Goal: Task Accomplishment & Management: Use online tool/utility

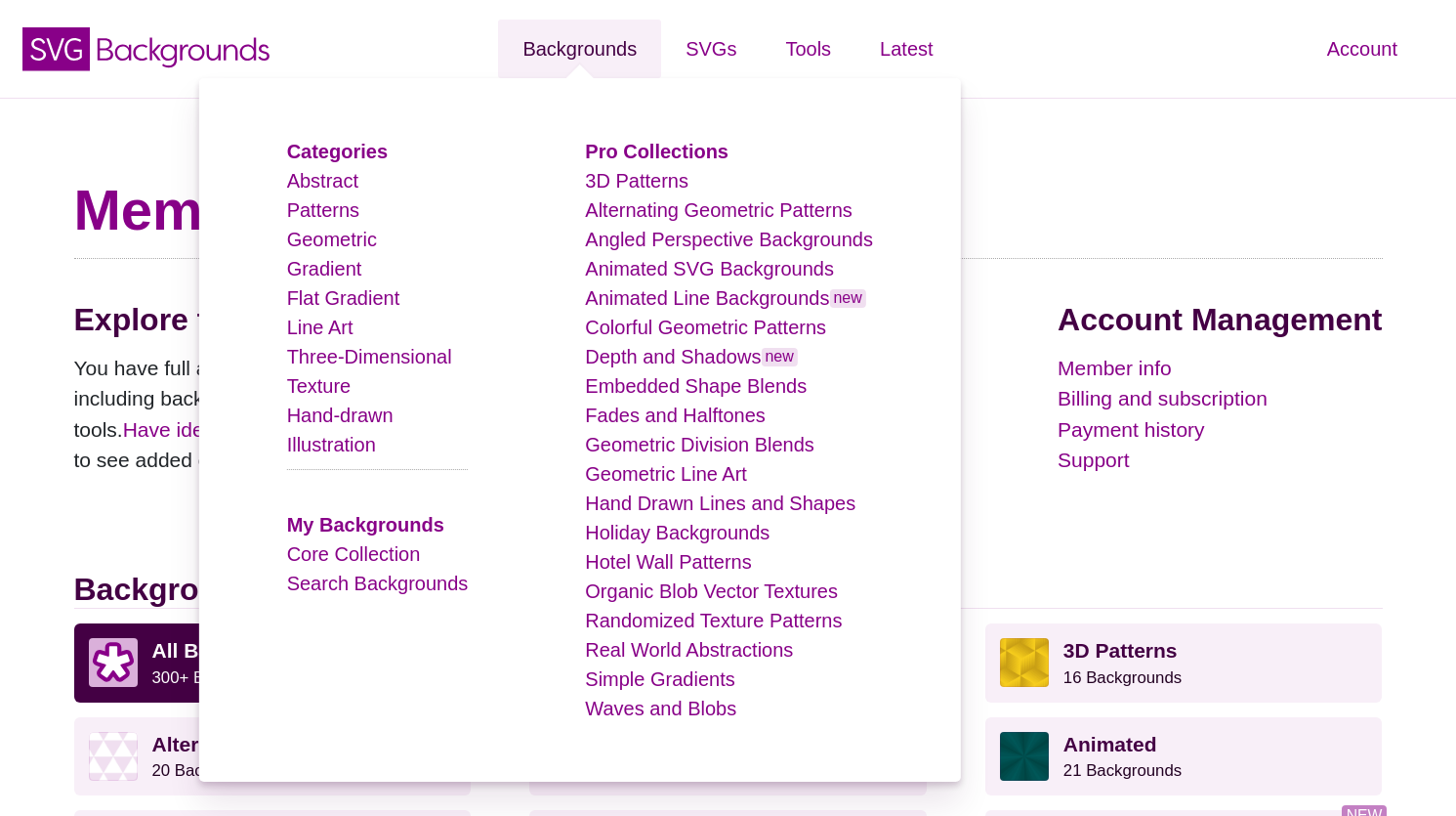
click at [601, 50] on link "Backgrounds" at bounding box center [579, 49] width 164 height 59
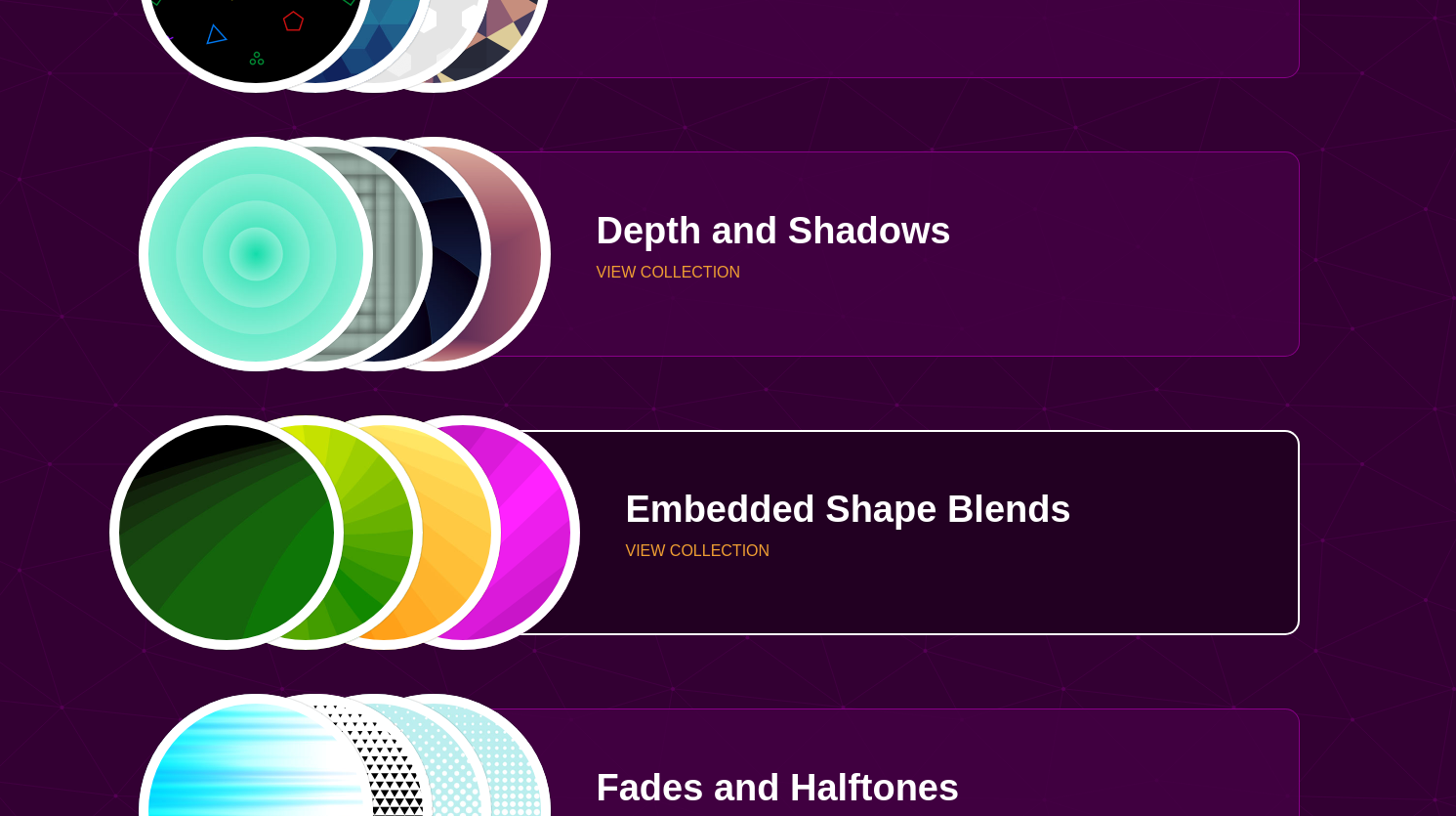
scroll to position [2859, 0]
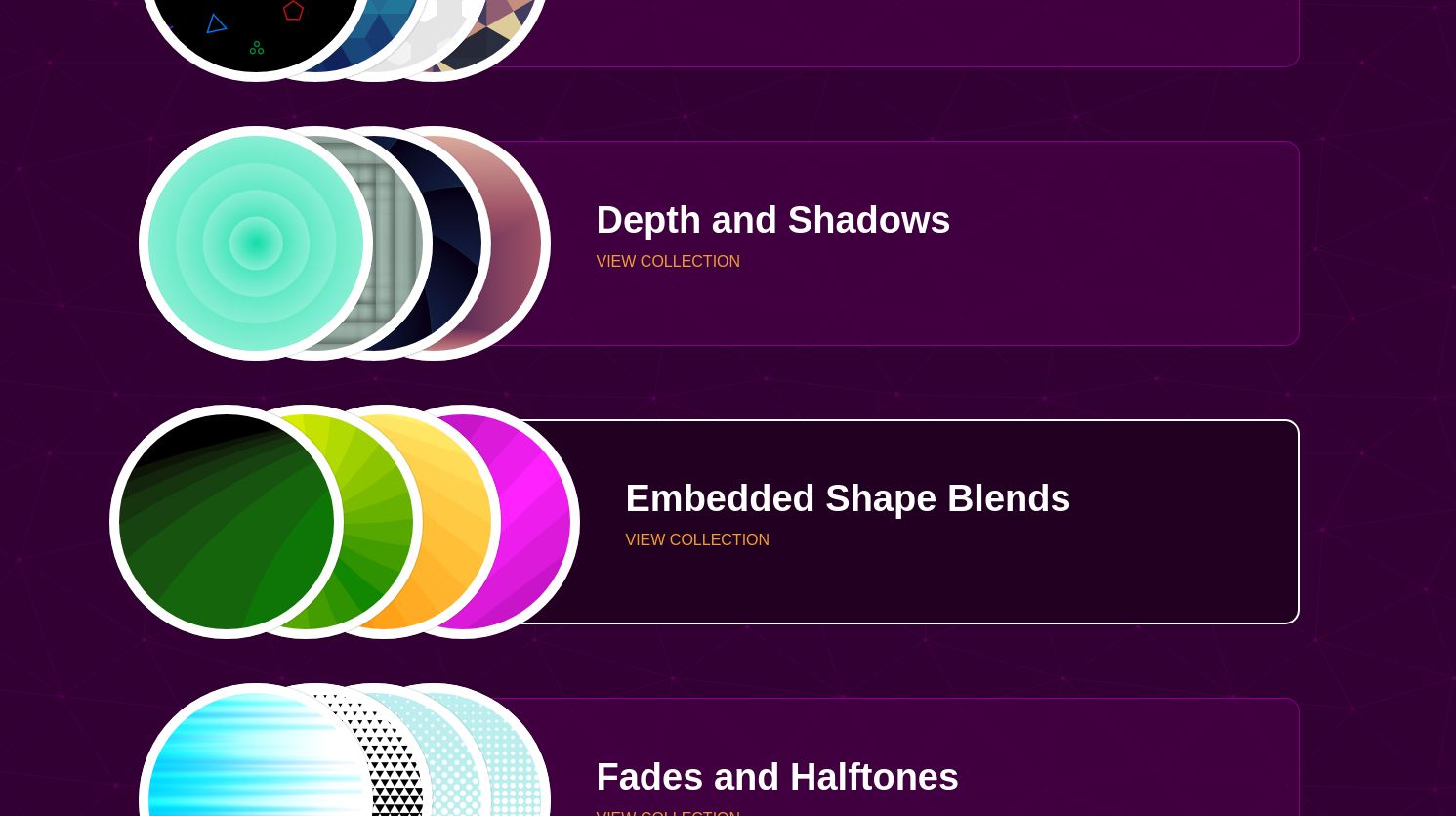
click at [486, 526] on div "PREVIEW PREVIEW PREVIEW PREVIEW" at bounding box center [345, 521] width 415 height 234
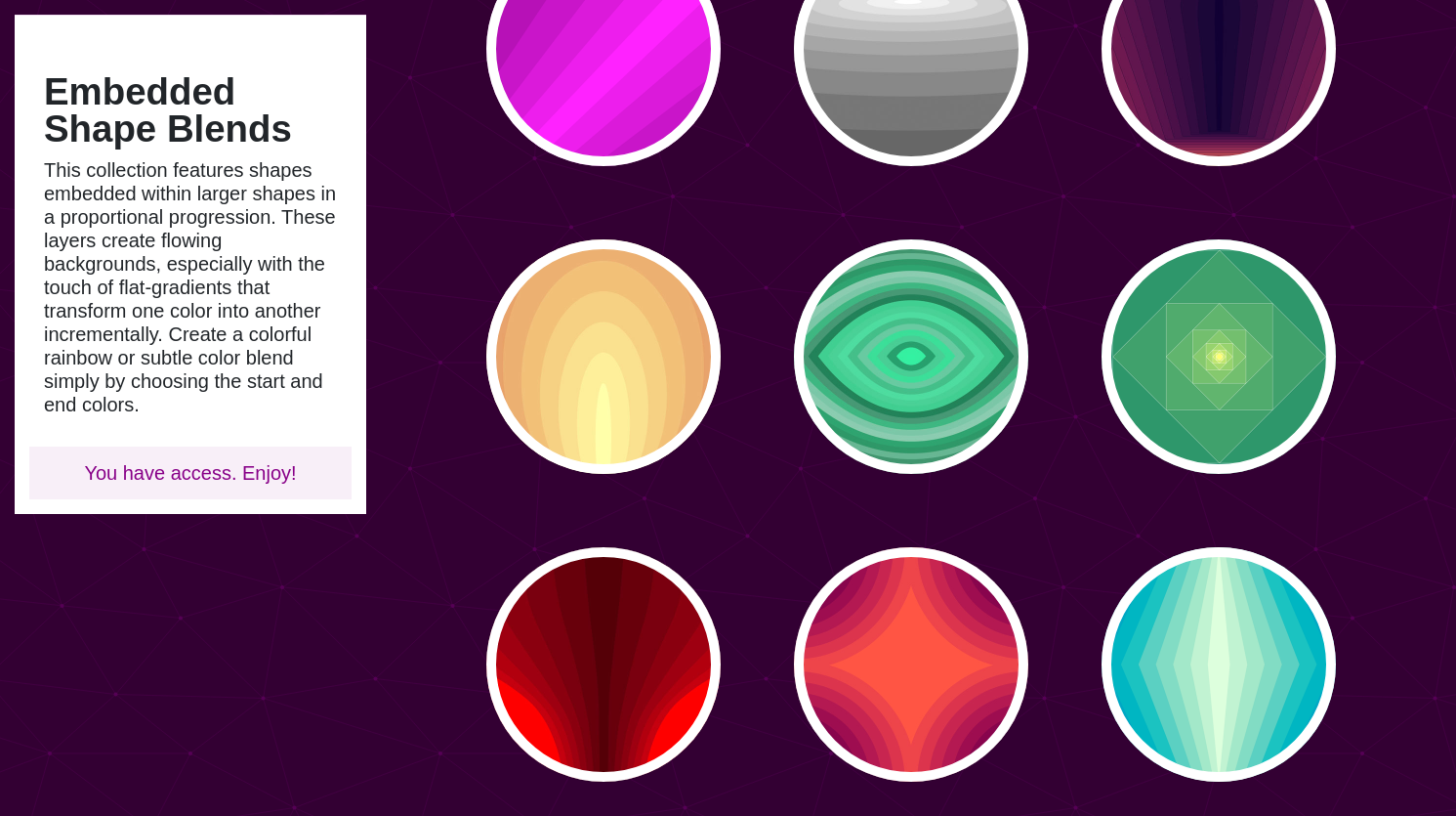
scroll to position [186, 0]
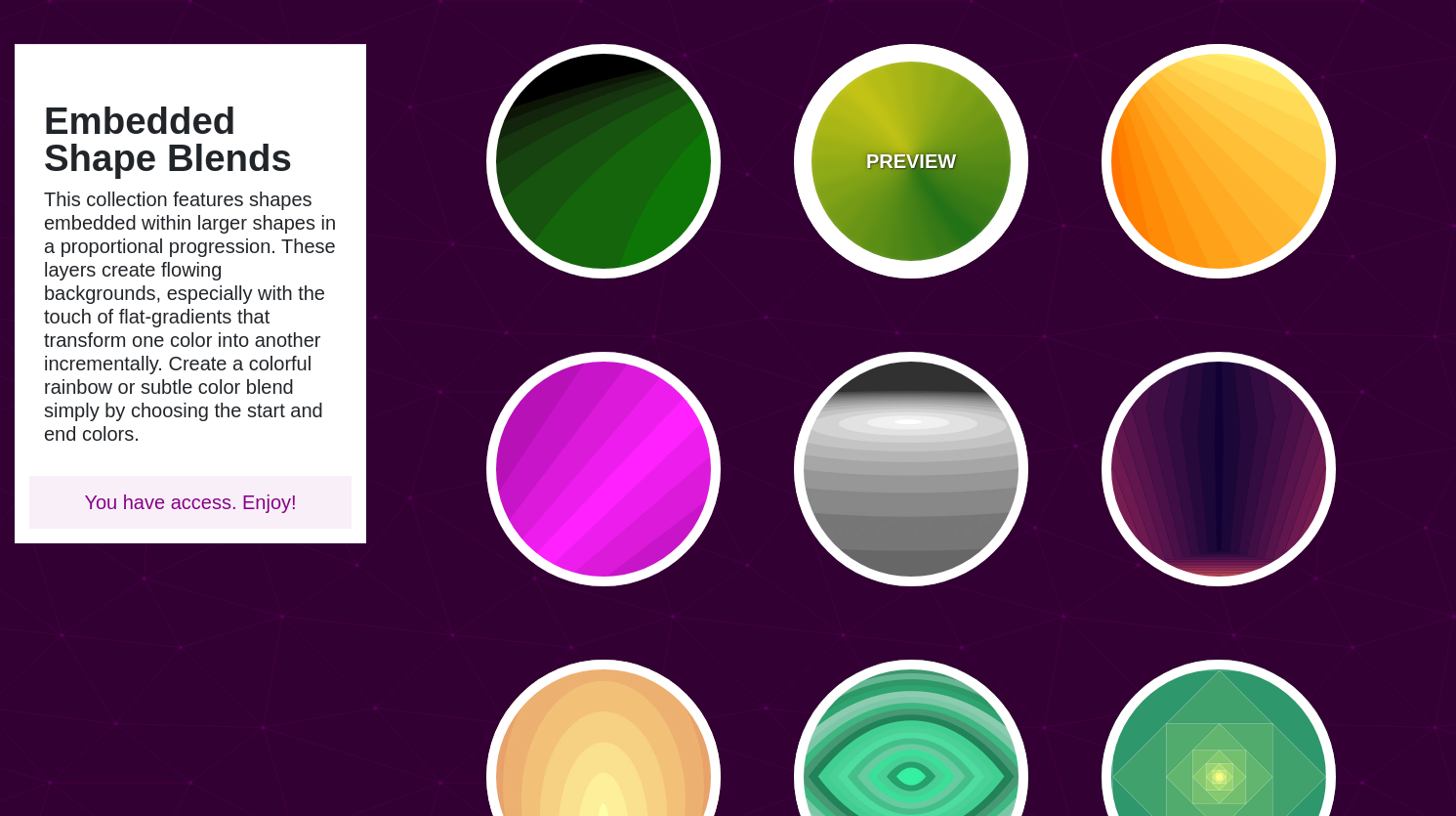
click at [944, 186] on div "PREVIEW" at bounding box center [910, 161] width 234 height 234
type input "#118800"
type input "#FFFF00"
type input "0"
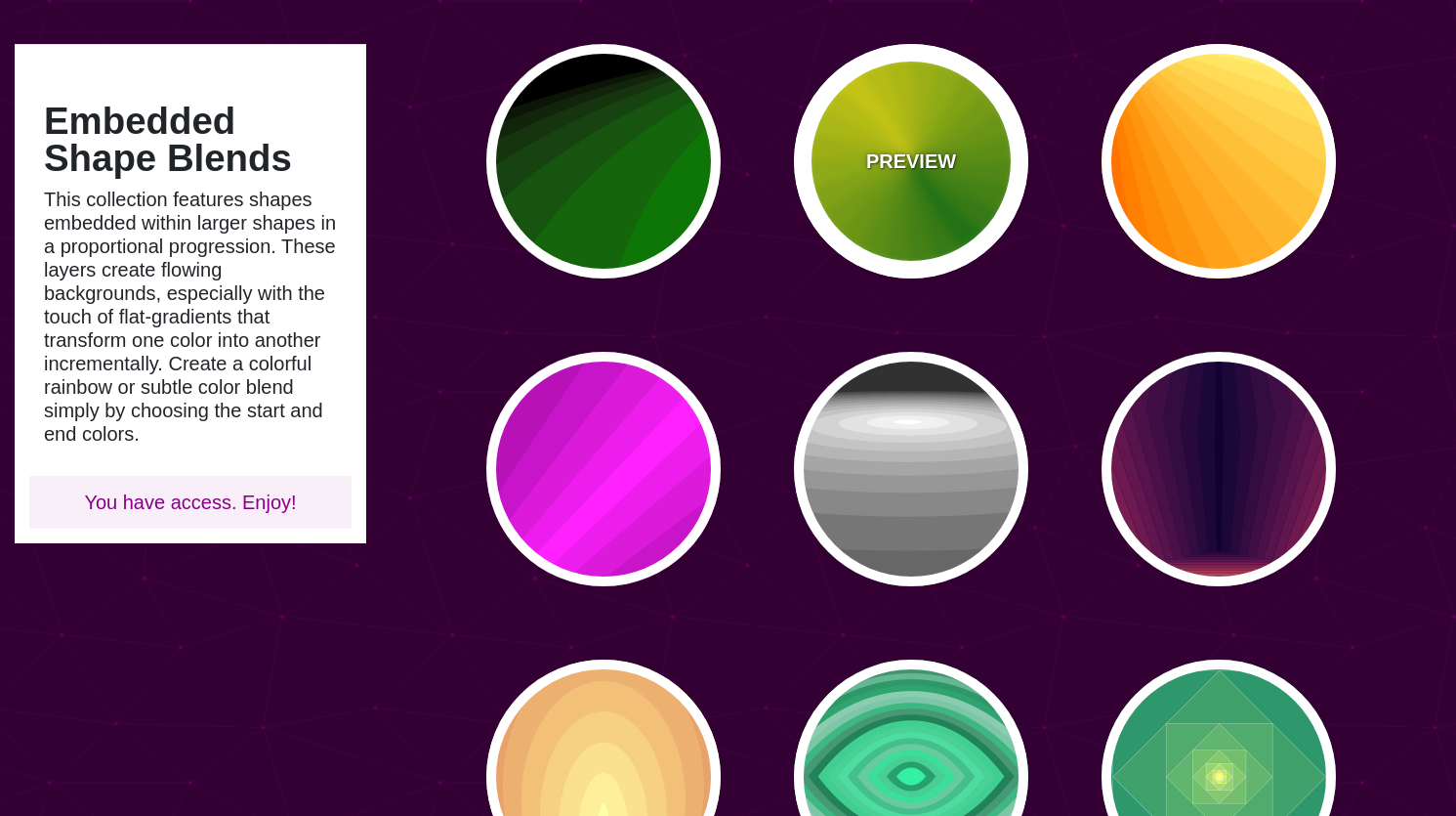
type input "0"
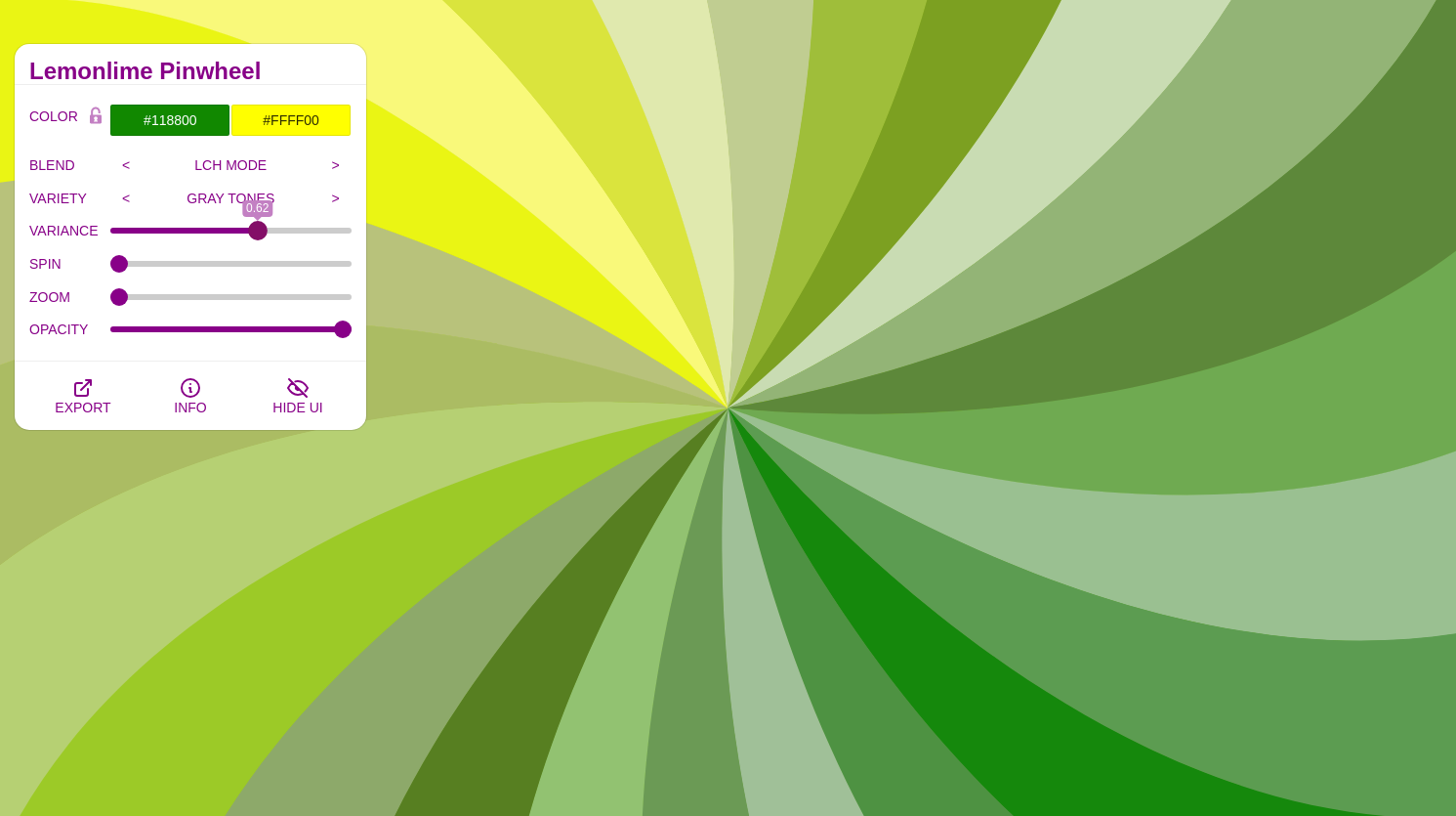
drag, startPoint x: 118, startPoint y: 229, endPoint x: 258, endPoint y: 229, distance: 140.0
type input "0.62"
click at [258, 229] on input "VARIANCE" at bounding box center [231, 230] width 242 height 8
click at [169, 143] on div "COLOR #118800 #FFFF00 #000000 #444444 #555555 #666666 #777777 #888888 #999999 B…" at bounding box center [189, 224] width 322 height 242
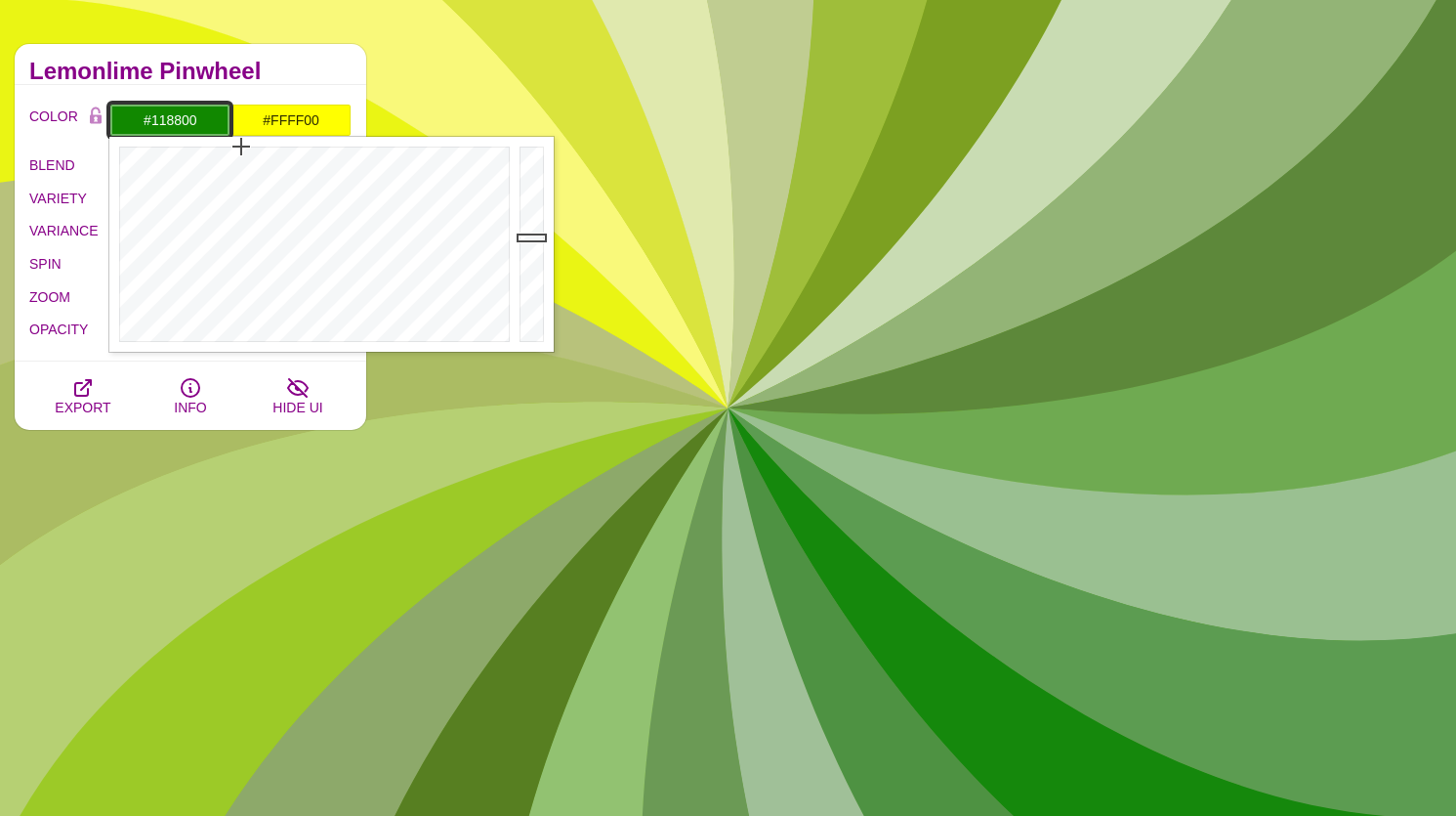
click at [173, 122] on input "#118800" at bounding box center [170, 120] width 121 height 33
paste input "d72656"
type input "#D72656"
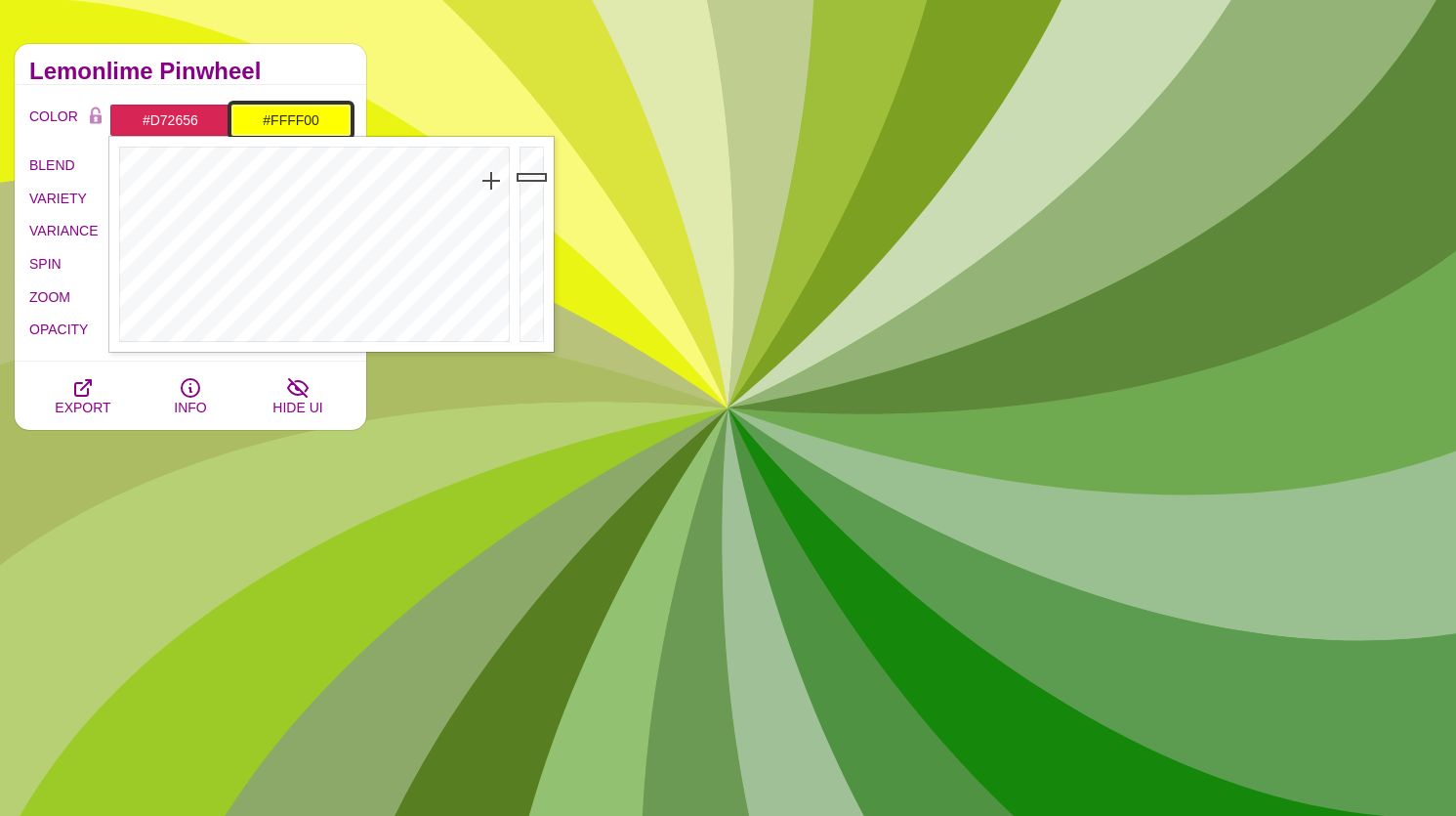
click at [311, 122] on input "#FFFF00" at bounding box center [290, 120] width 121 height 33
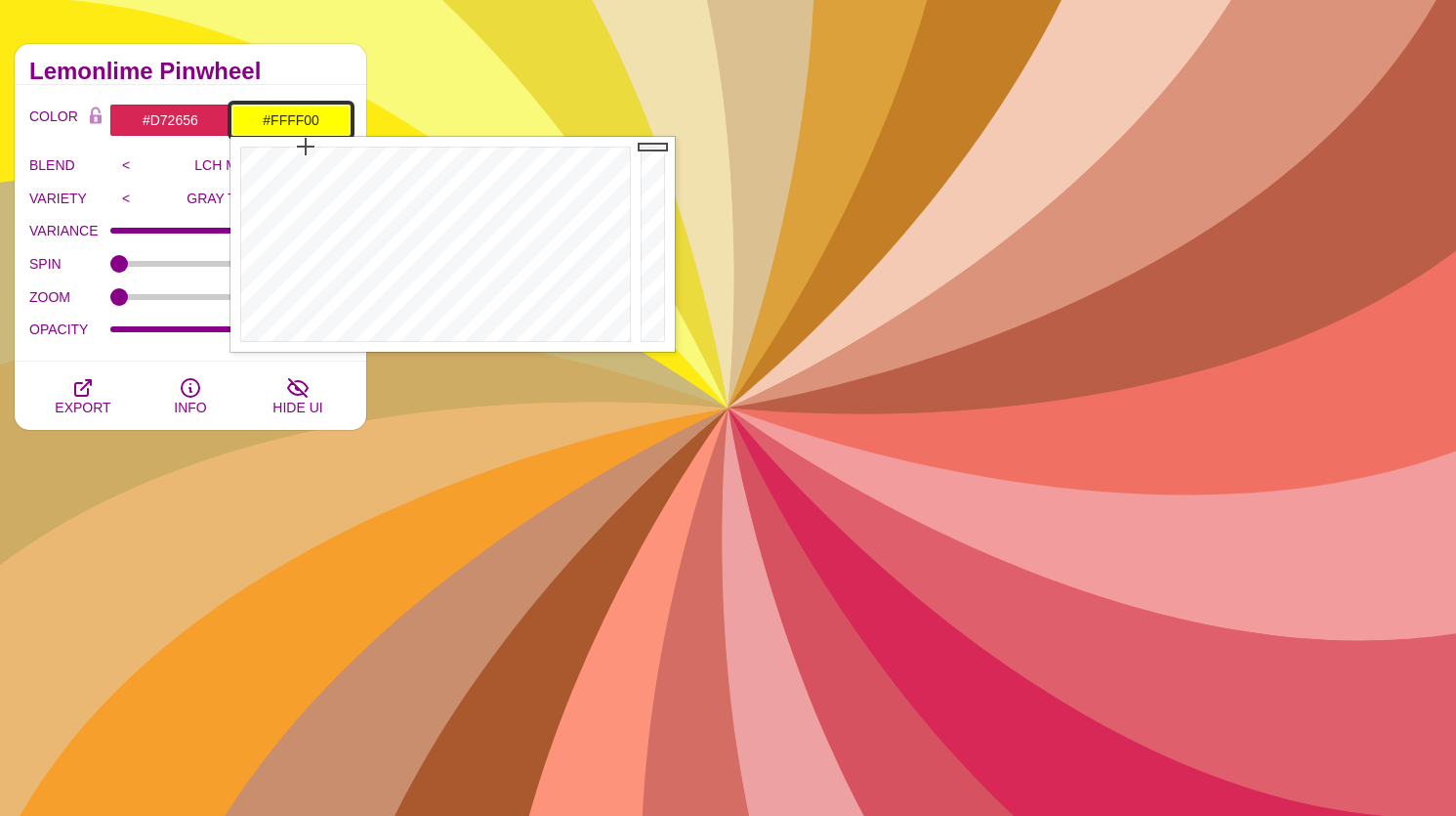
click at [292, 127] on input "#FFFF00" at bounding box center [290, 120] width 121 height 33
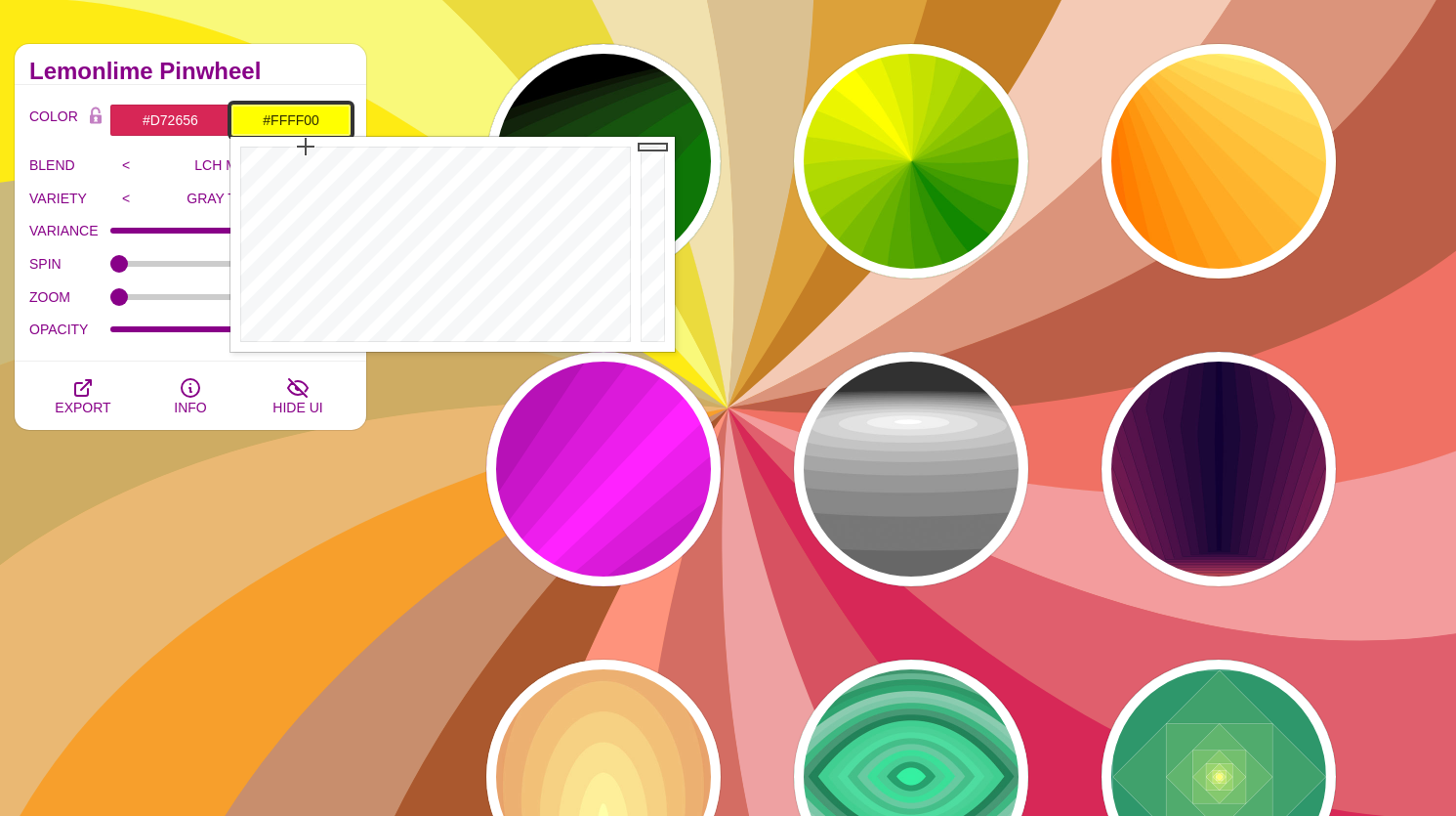
paste input "d72656"
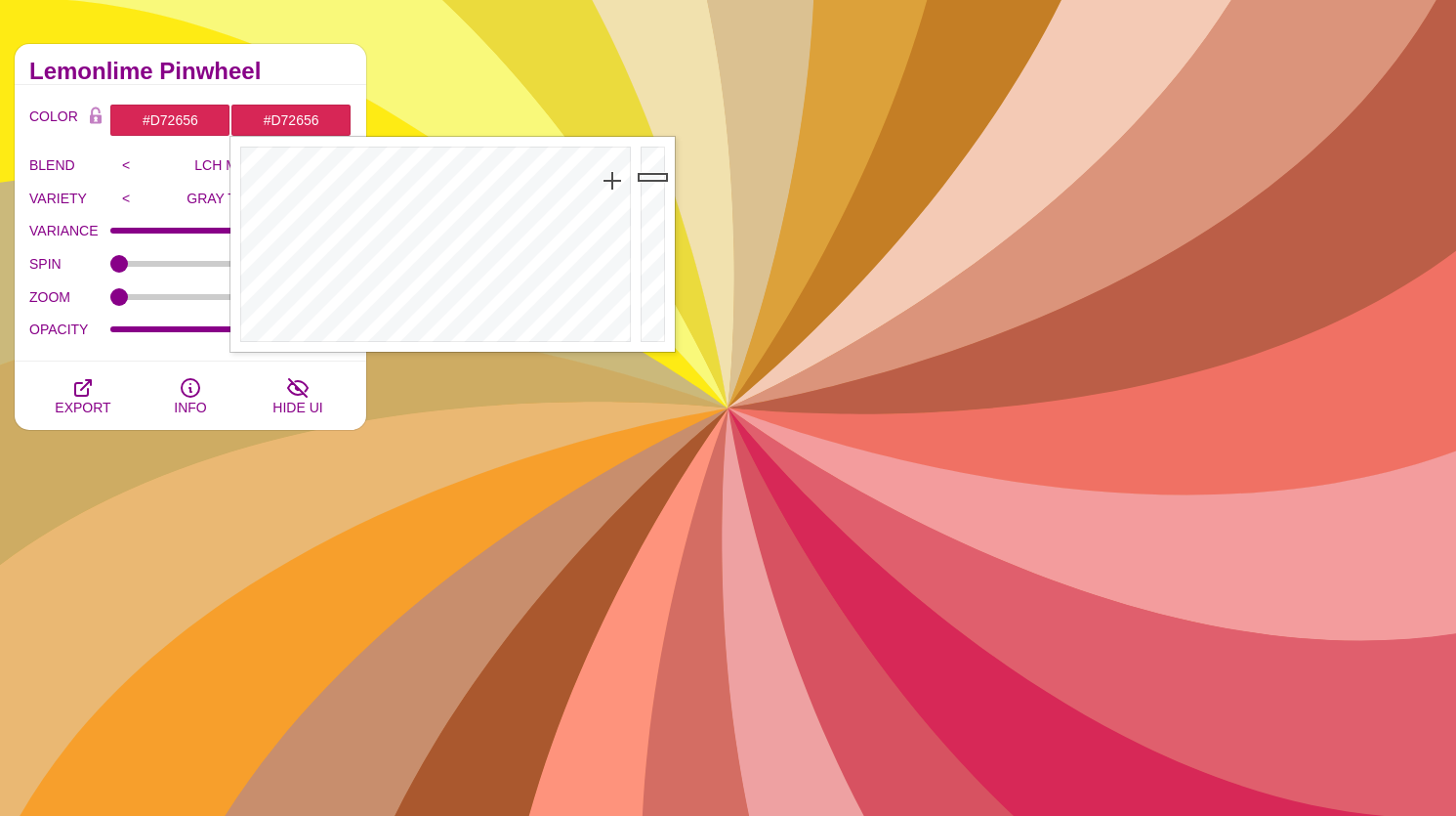
click at [285, 89] on div "COLOR #D72656 #D72656 #000000 #444444 #555555 #666666 #777777 #888888 #999999 B…" at bounding box center [190, 222] width 352 height 276
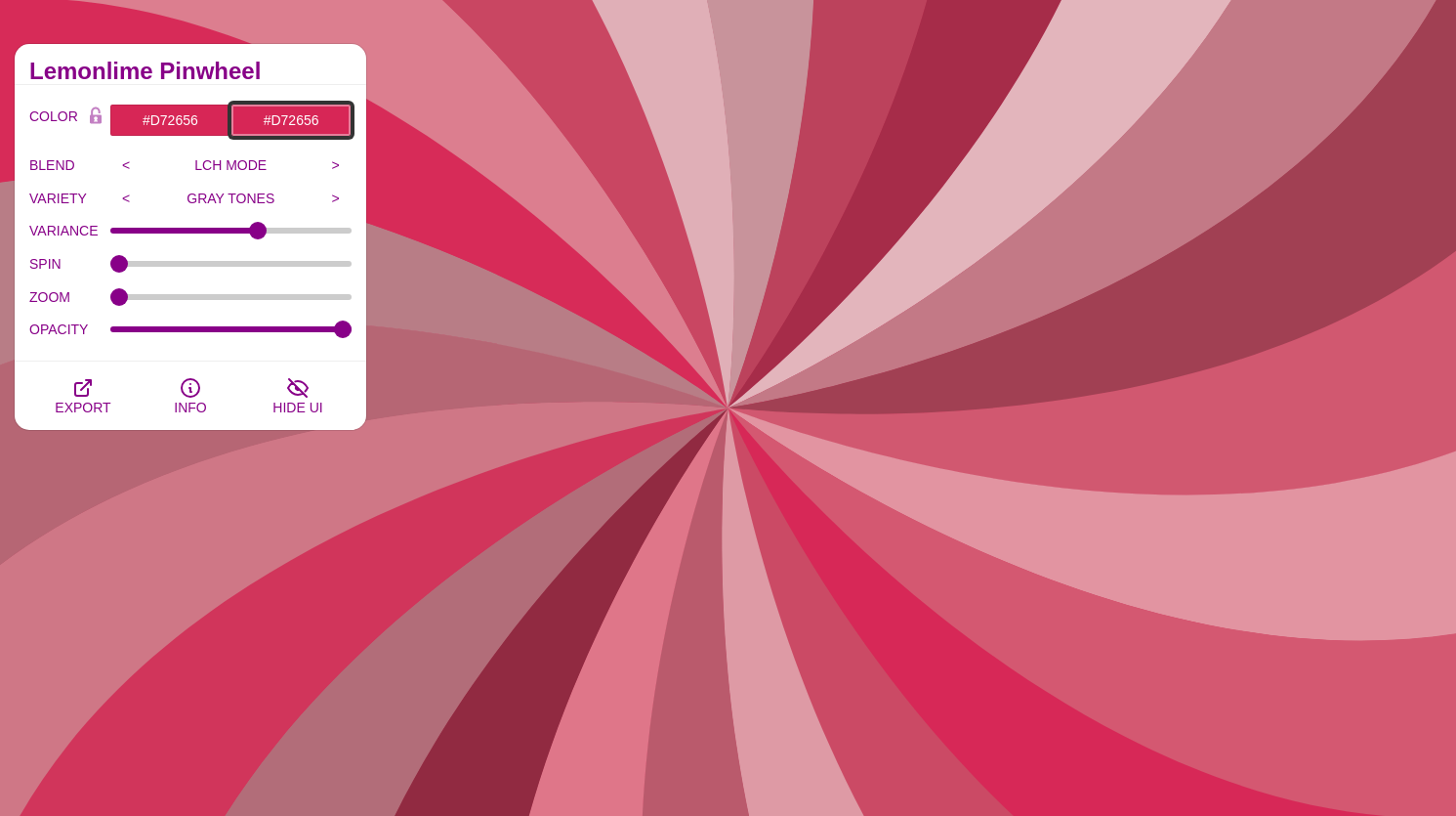
click at [289, 132] on input "#D72656" at bounding box center [290, 120] width 121 height 33
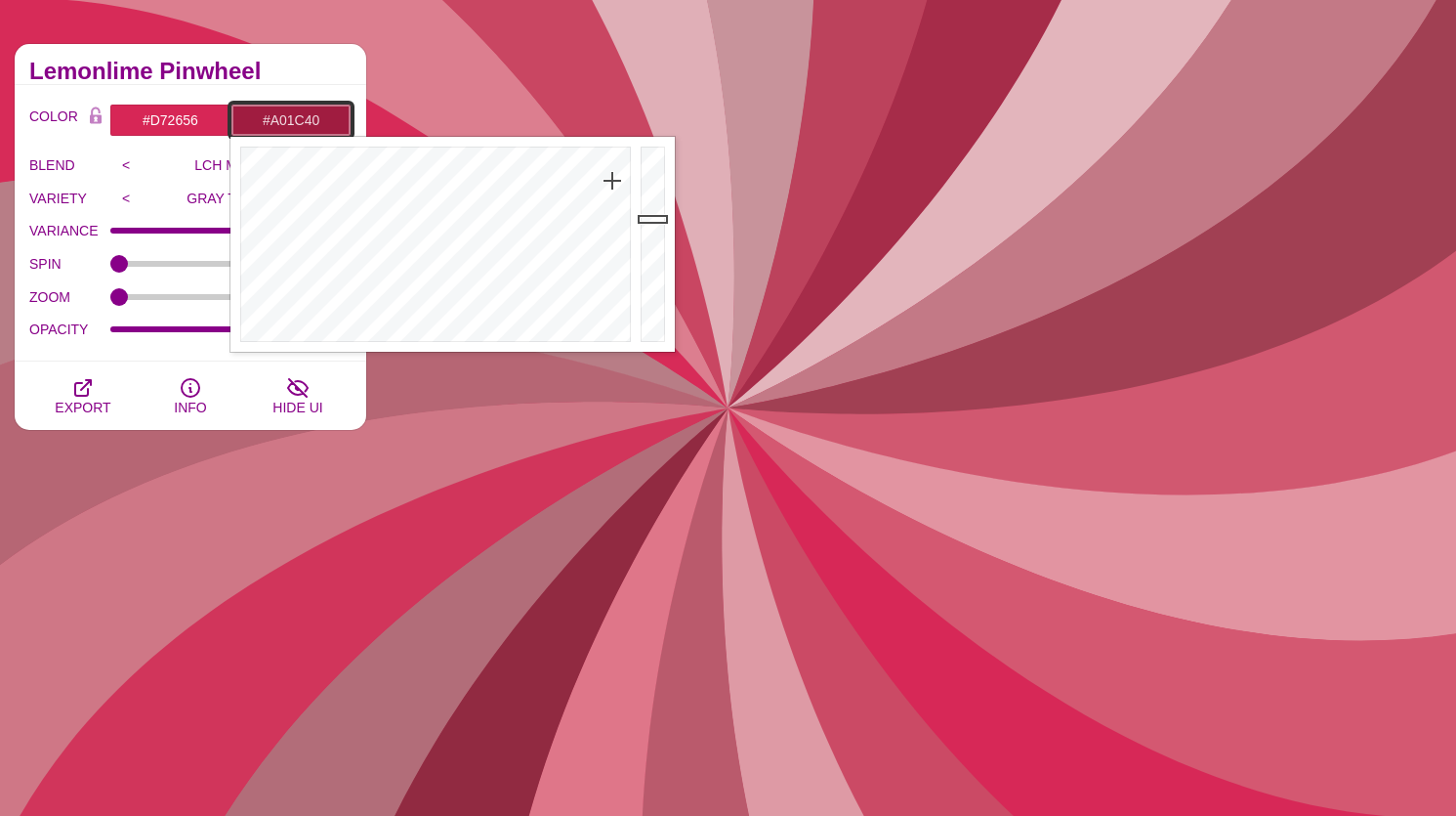
click at [653, 218] on div at bounding box center [654, 243] width 39 height 214
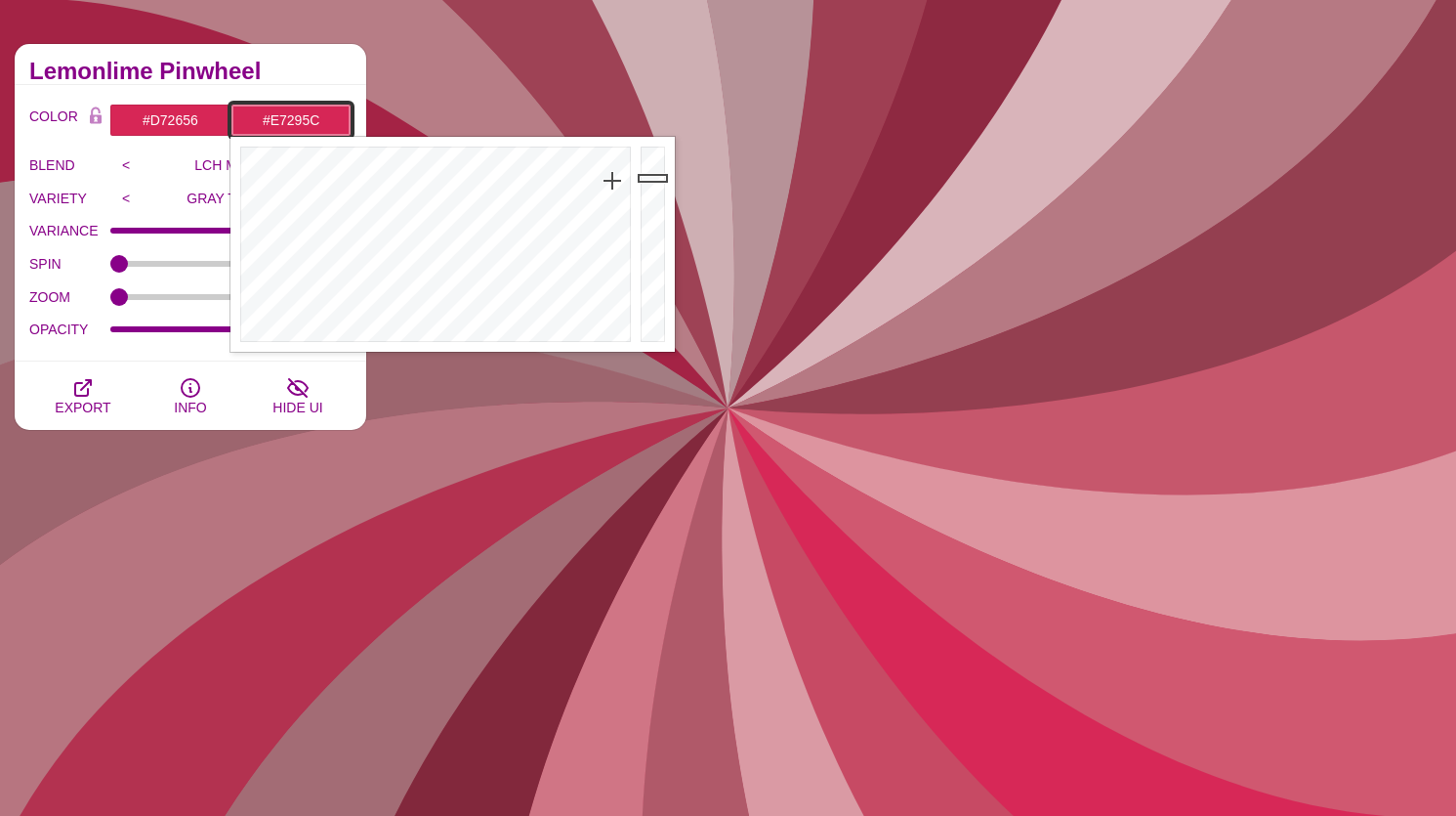
drag, startPoint x: 653, startPoint y: 242, endPoint x: 660, endPoint y: 165, distance: 77.3
click at [660, 165] on div at bounding box center [654, 243] width 39 height 214
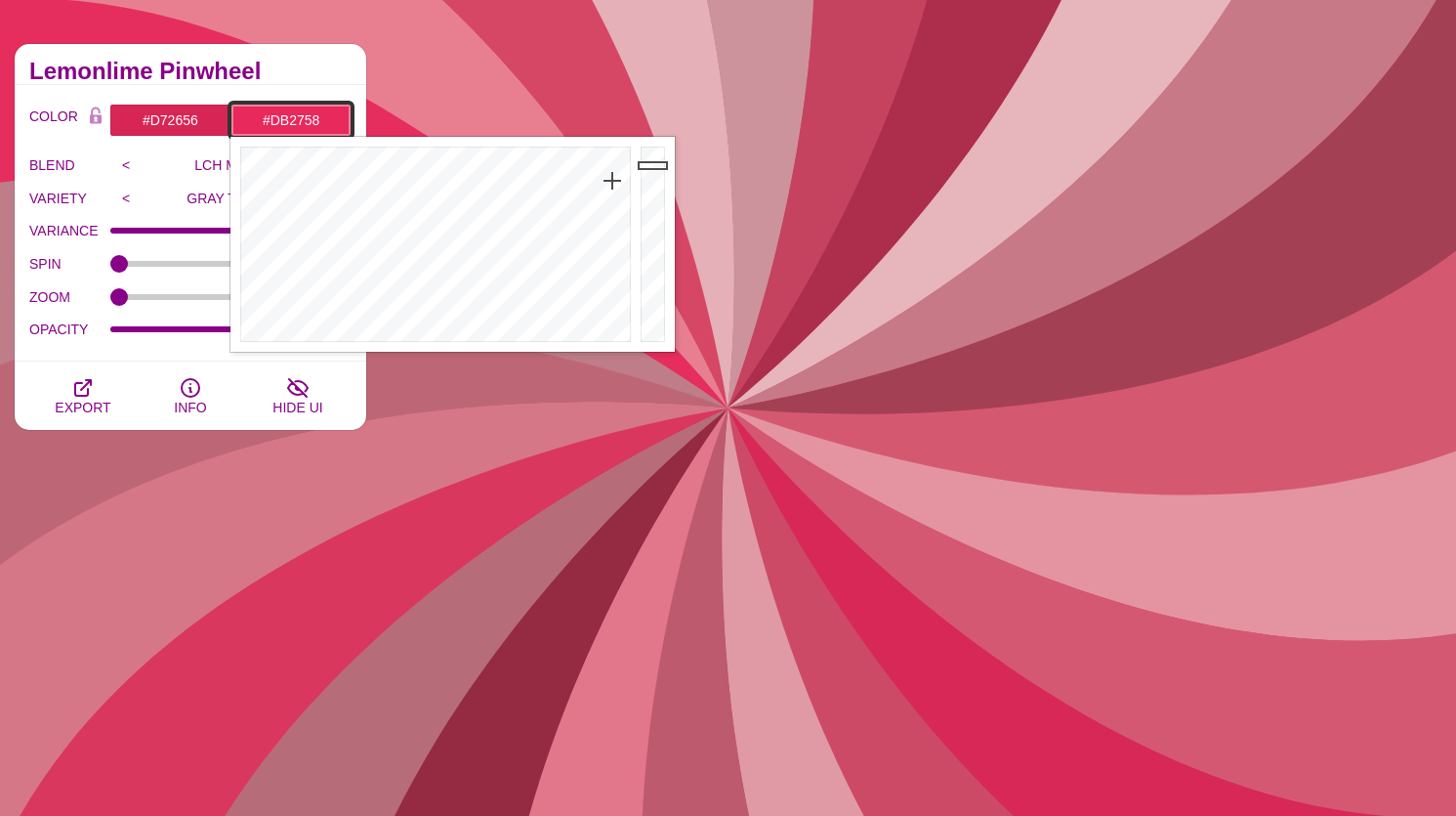
type input "#D92657"
drag, startPoint x: 660, startPoint y: 165, endPoint x: 660, endPoint y: 176, distance: 11.0
click at [660, 176] on div at bounding box center [654, 243] width 39 height 214
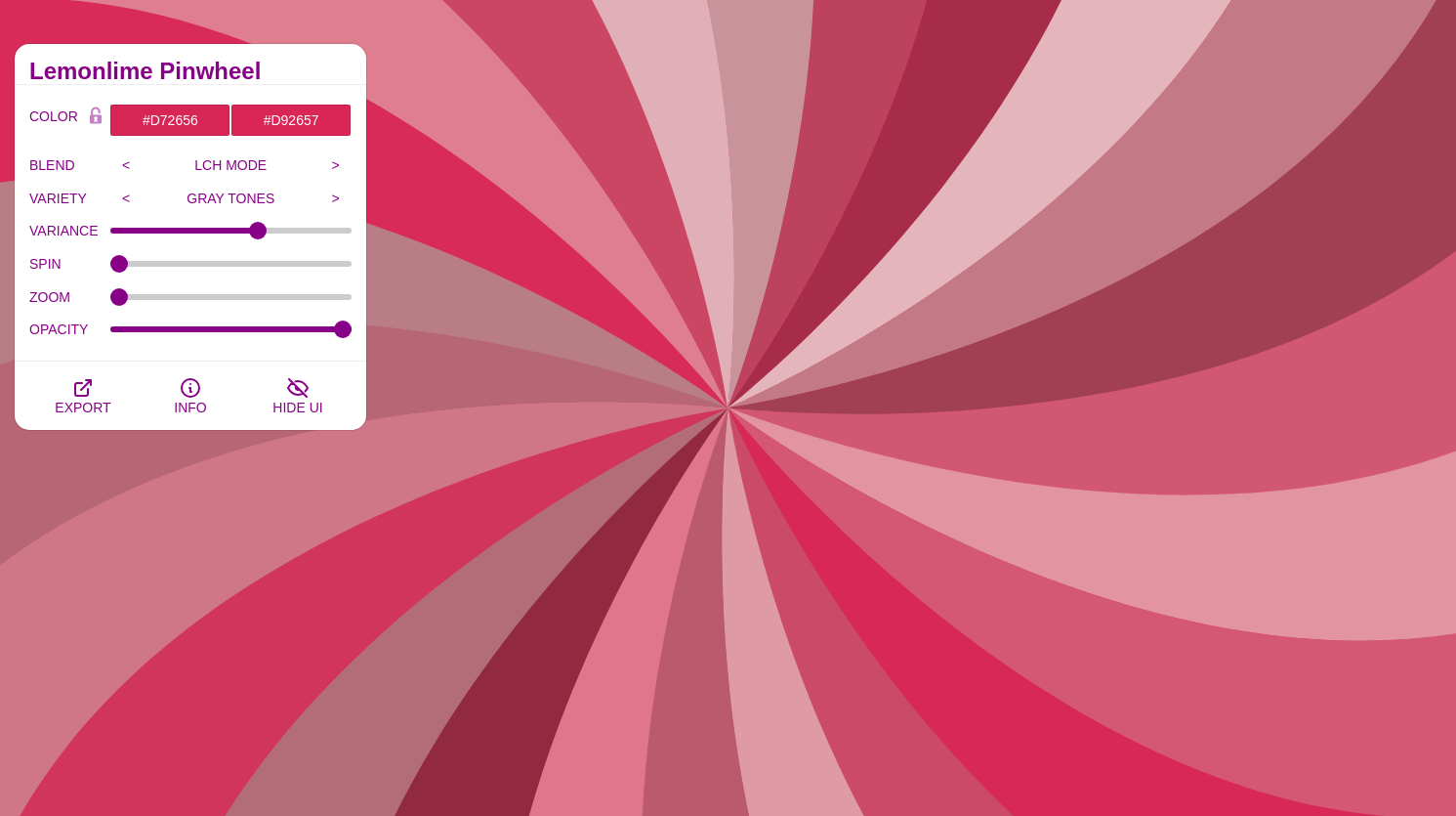
click at [122, 239] on div "VARIANCE 0.62" at bounding box center [189, 230] width 322 height 33
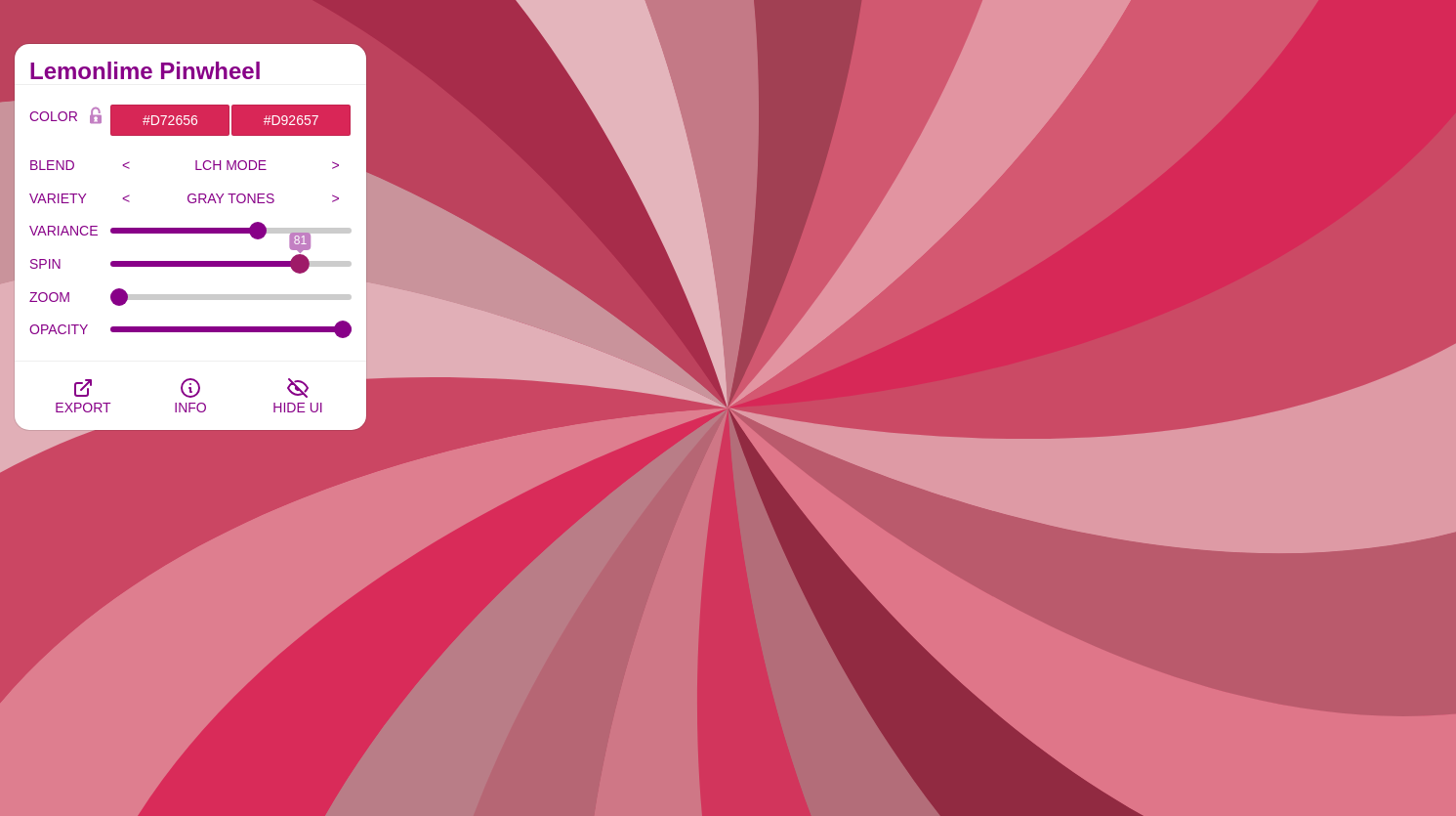
drag, startPoint x: 115, startPoint y: 258, endPoint x: 300, endPoint y: 258, distance: 185.0
type input "81"
click at [300, 259] on input "SPIN" at bounding box center [231, 263] width 242 height 8
drag, startPoint x: 254, startPoint y: 228, endPoint x: 209, endPoint y: 228, distance: 45.0
type input "0.41"
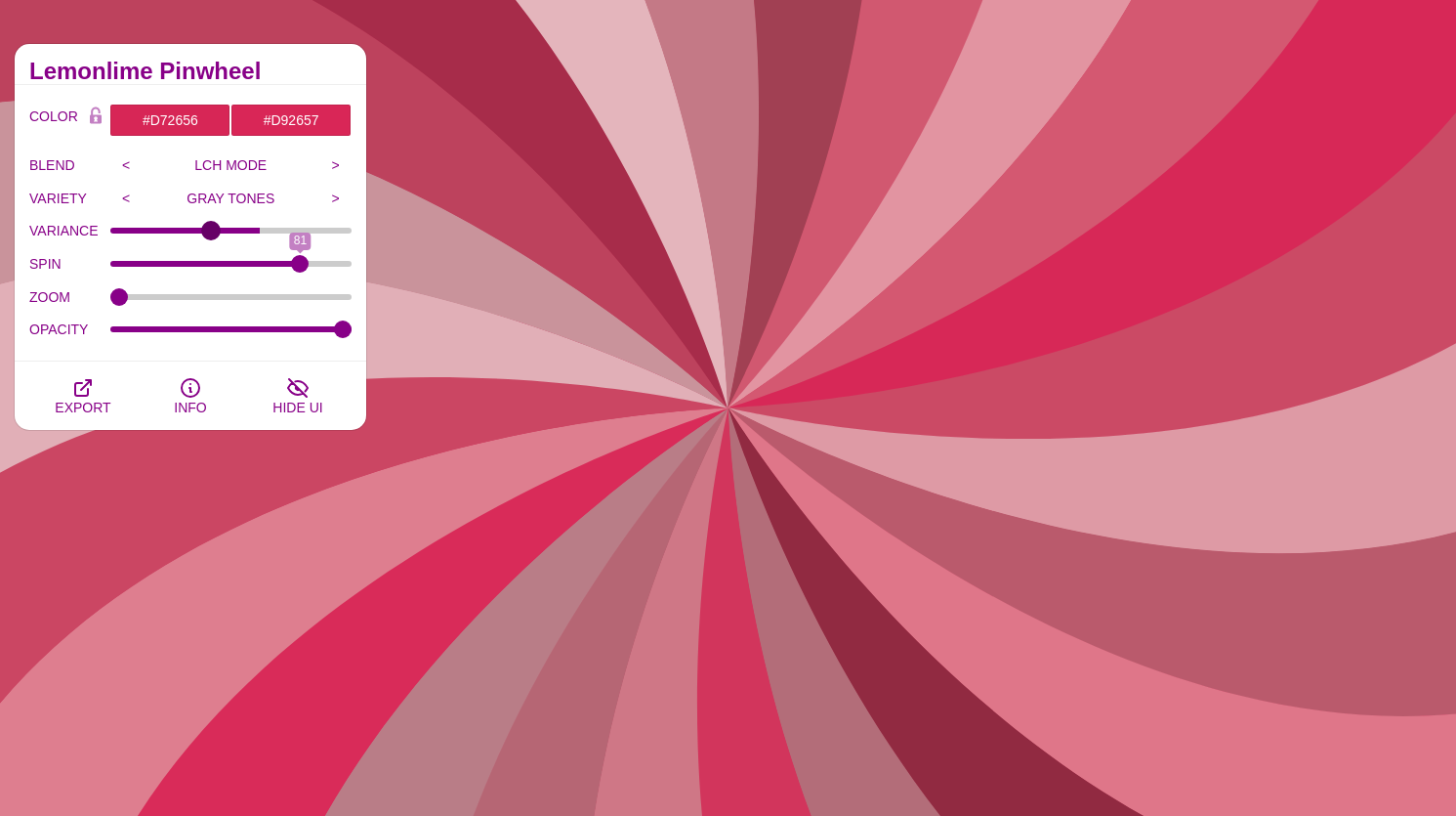
click at [209, 228] on input "VARIANCE" at bounding box center [231, 230] width 242 height 8
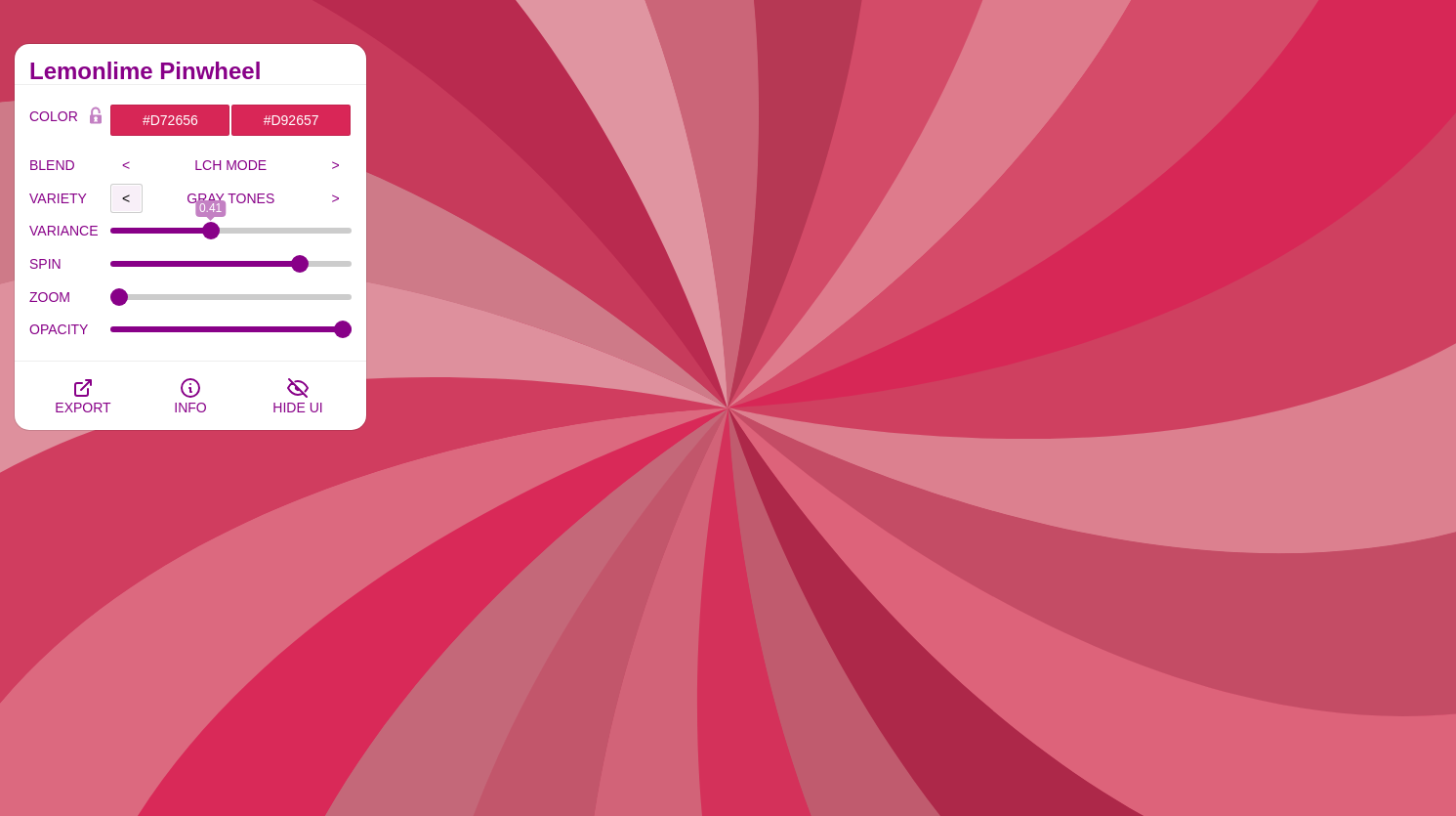
click at [123, 200] on input "<" at bounding box center [127, 198] width 32 height 29
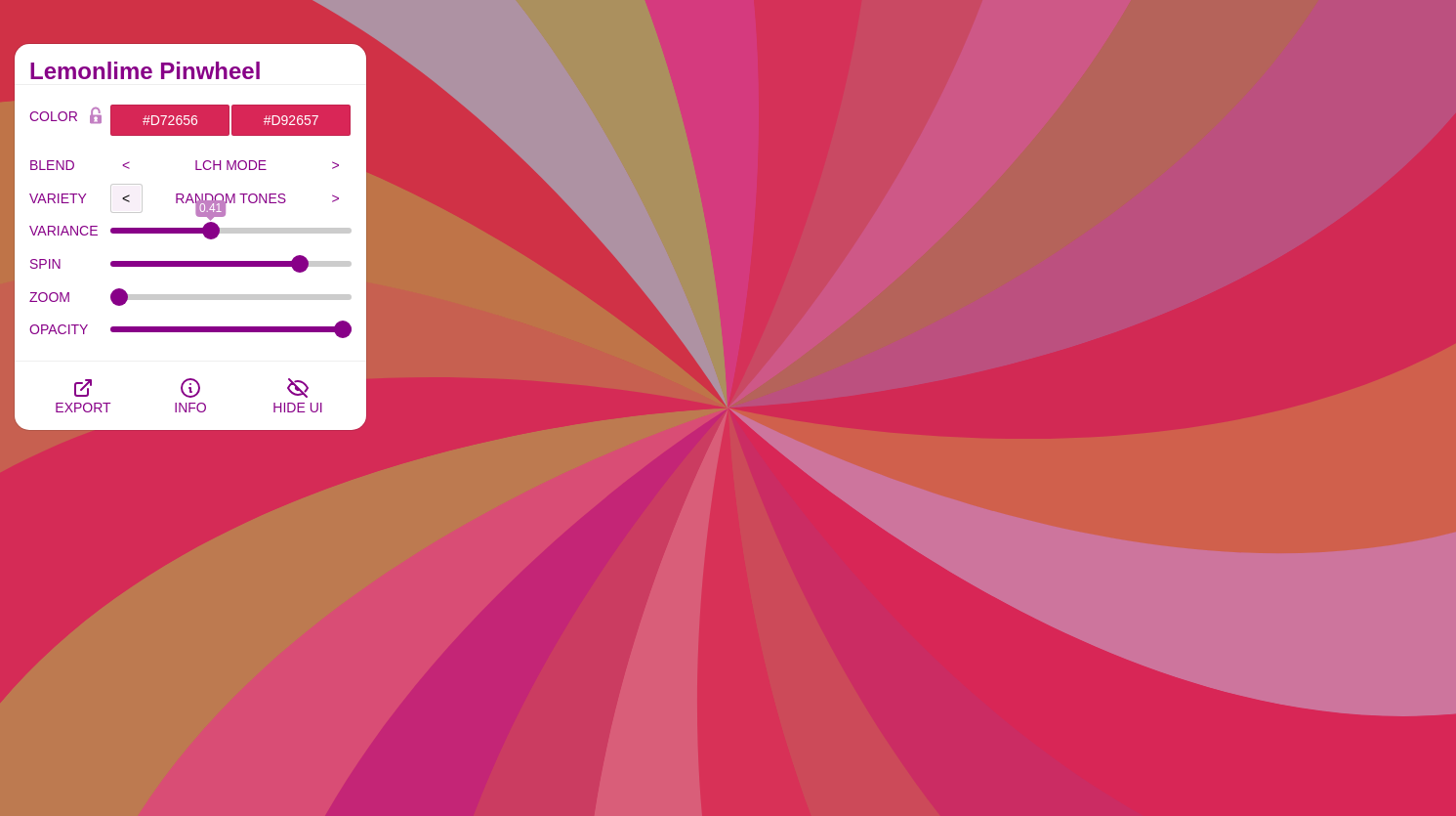
click at [124, 200] on input "<" at bounding box center [127, 198] width 32 height 29
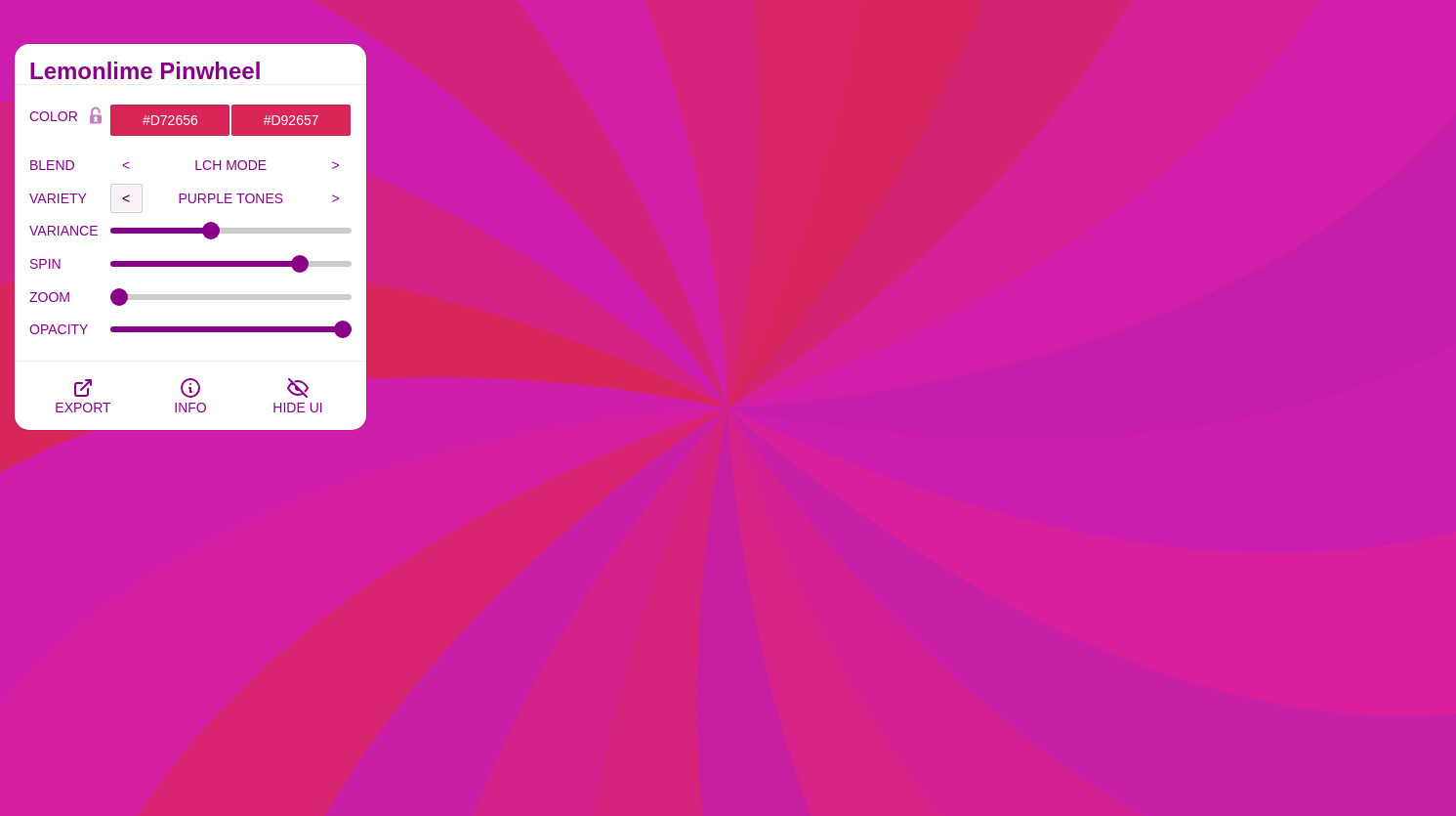
click at [124, 200] on input "<" at bounding box center [127, 198] width 32 height 29
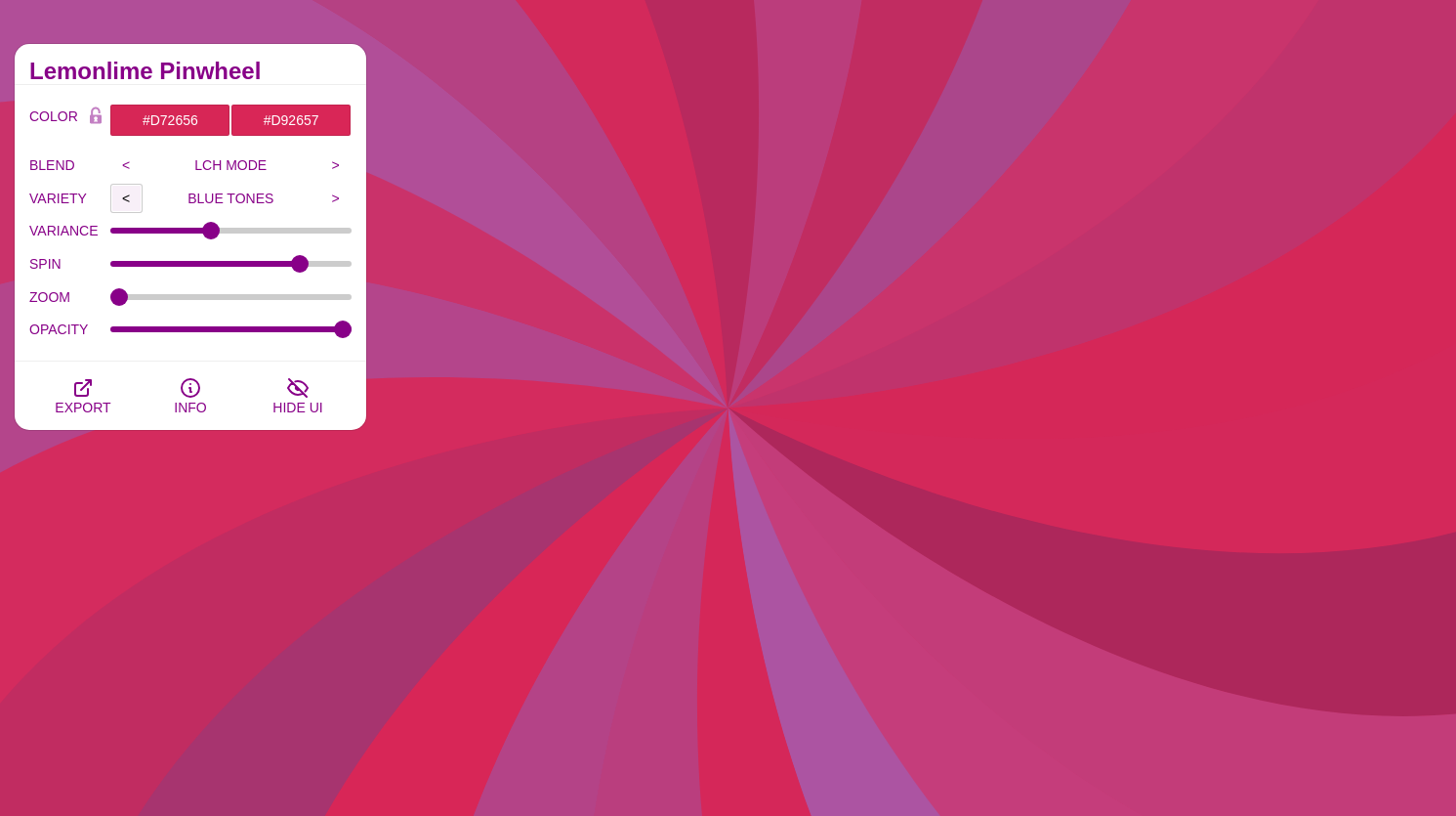
click at [124, 200] on input "<" at bounding box center [127, 198] width 32 height 29
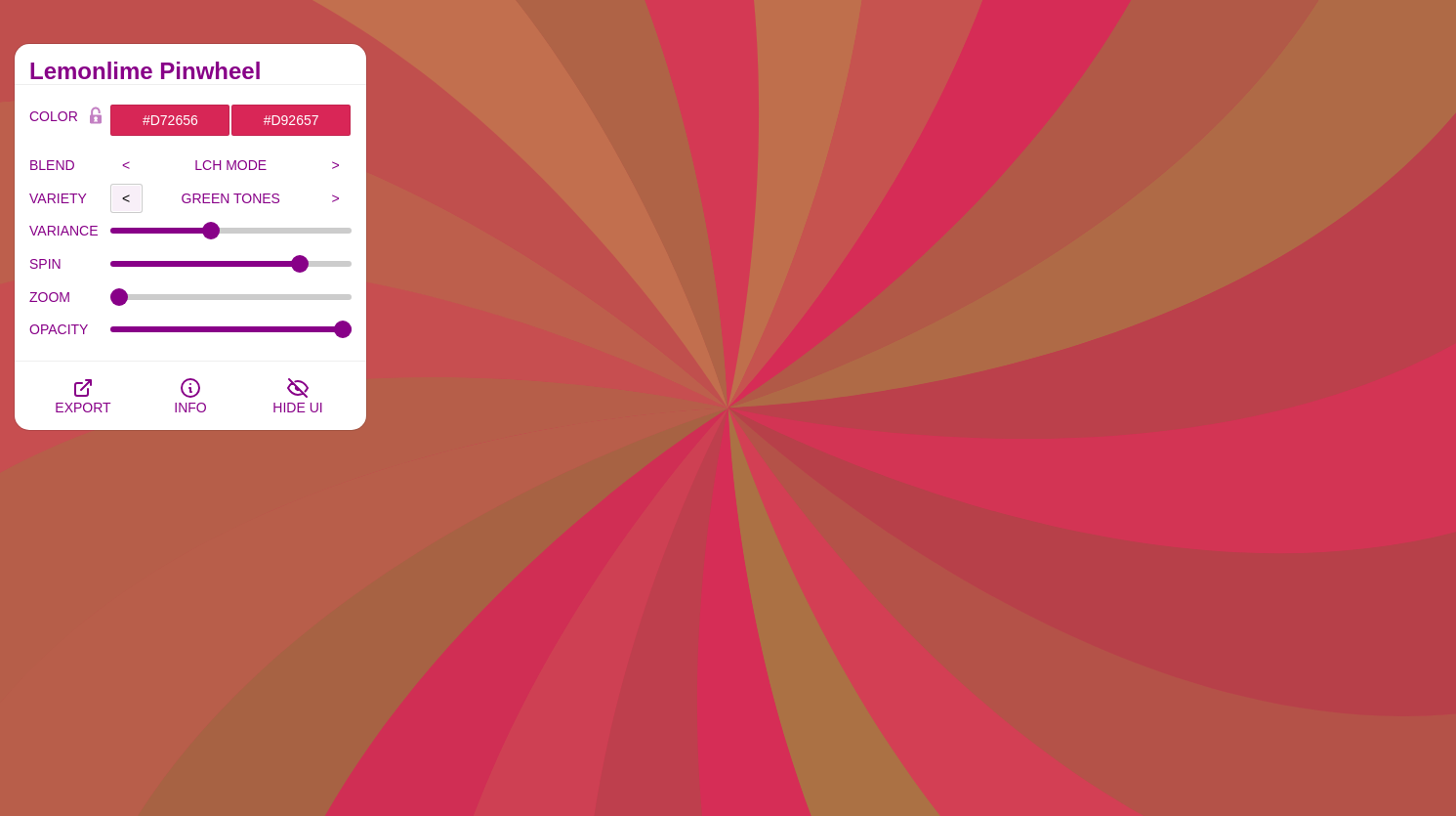
click at [124, 200] on input "<" at bounding box center [127, 198] width 32 height 29
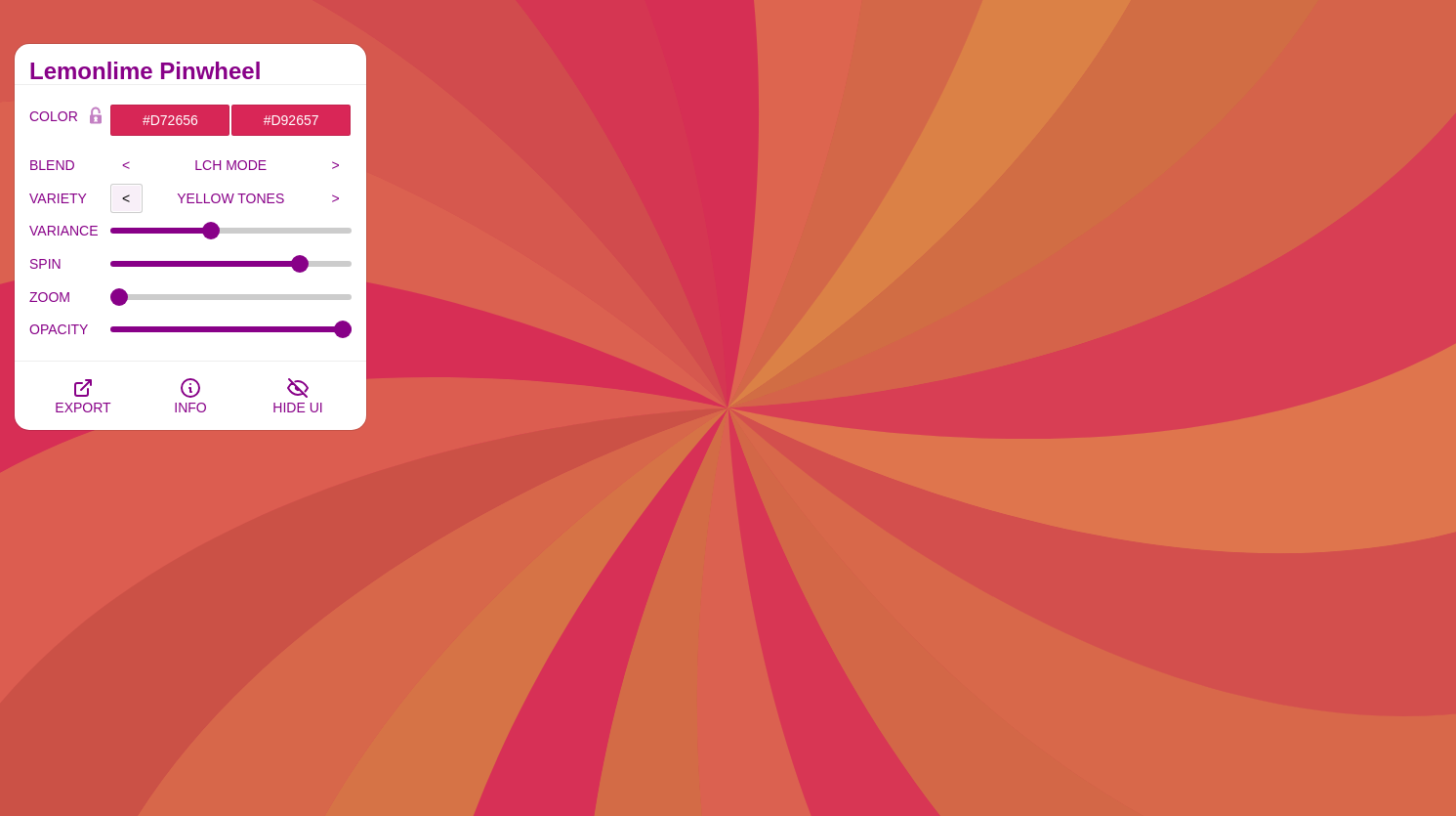
click at [124, 200] on input "<" at bounding box center [127, 198] width 32 height 29
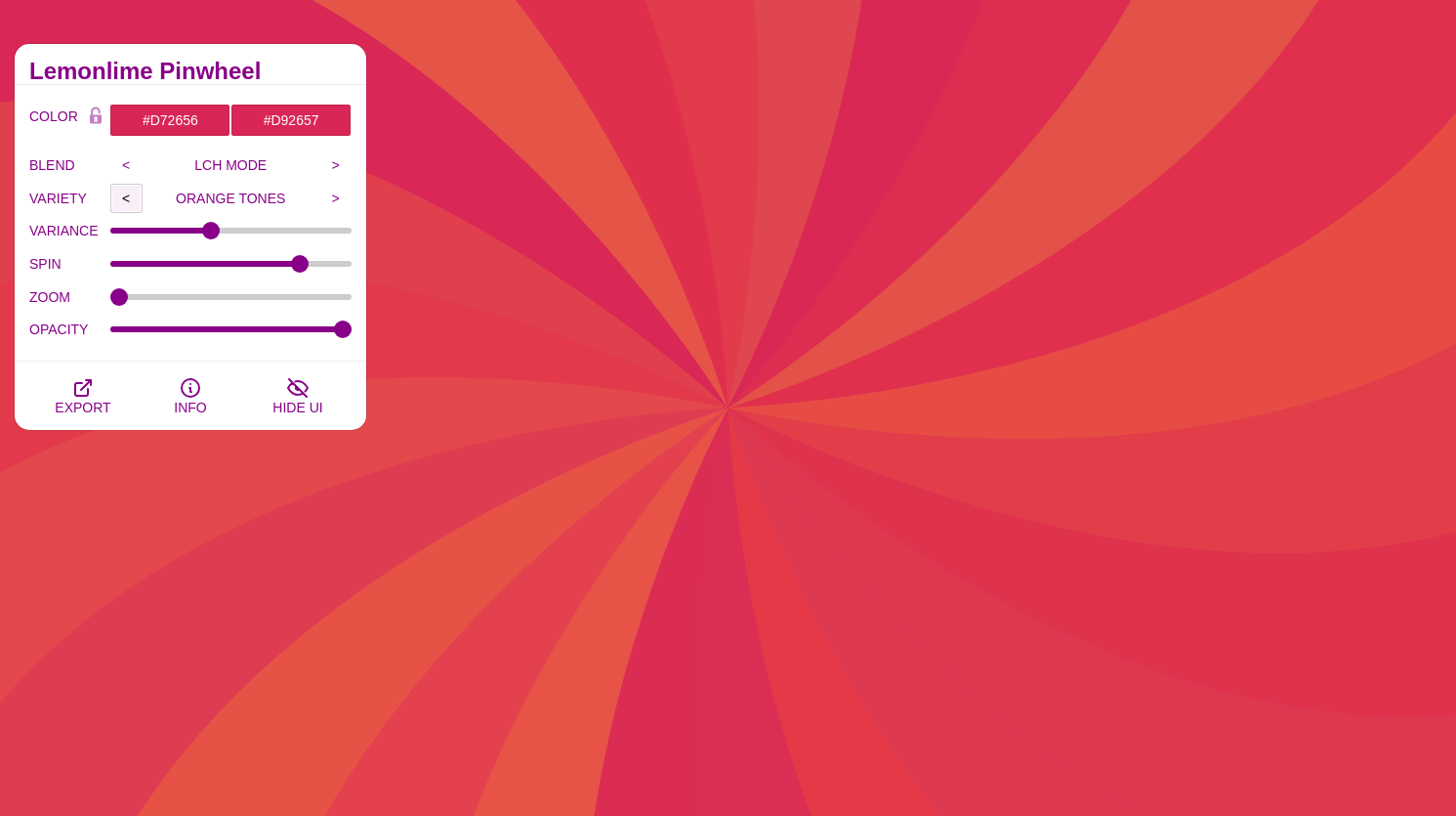
click at [124, 200] on input "<" at bounding box center [127, 198] width 32 height 29
type input "RED TONES"
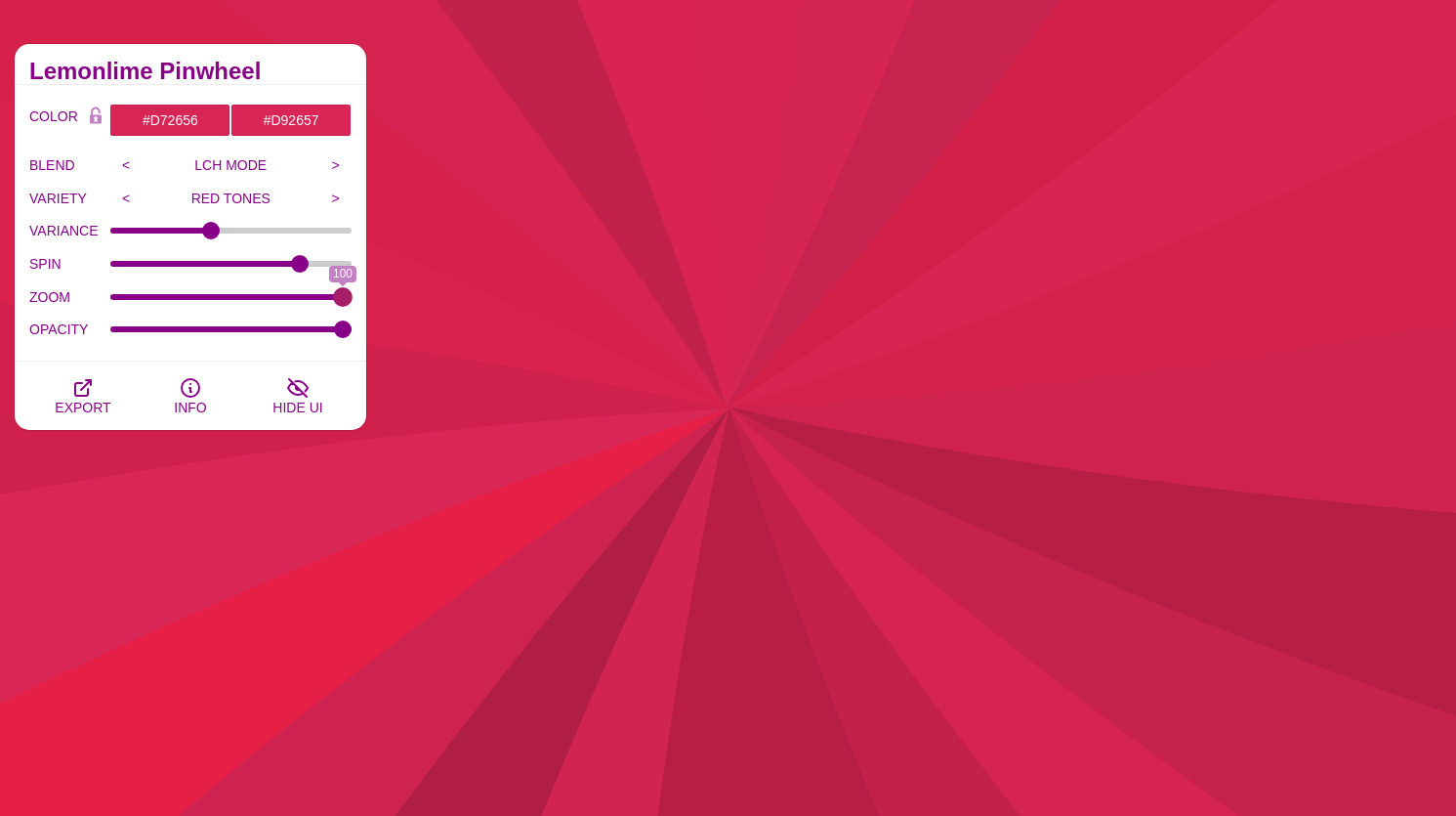
drag, startPoint x: 125, startPoint y: 294, endPoint x: 608, endPoint y: 307, distance: 483.2
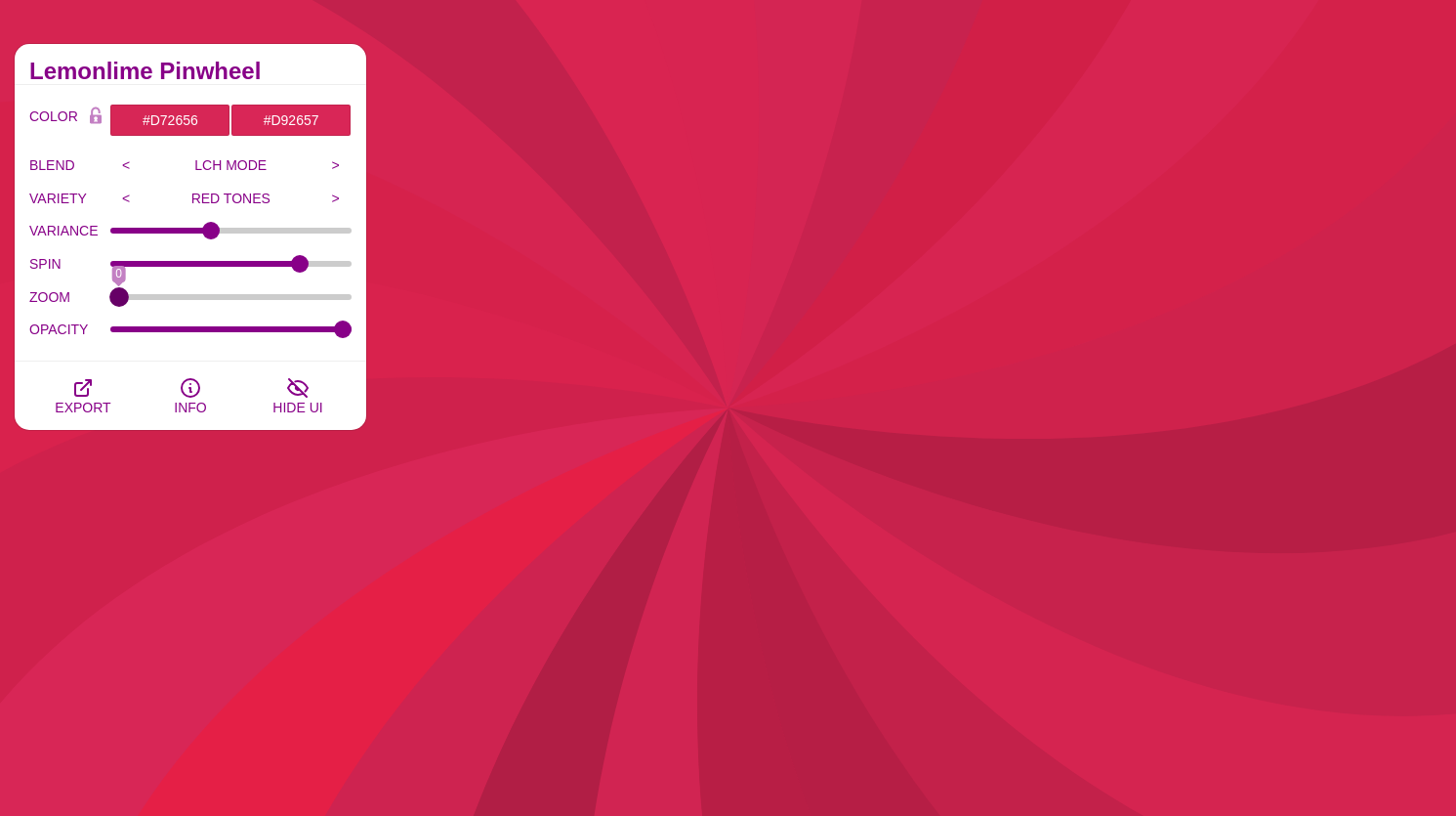
drag, startPoint x: 340, startPoint y: 302, endPoint x: -112, endPoint y: 304, distance: 452.0
type input "0"
click at [111, 301] on input "ZOOM" at bounding box center [231, 297] width 242 height 8
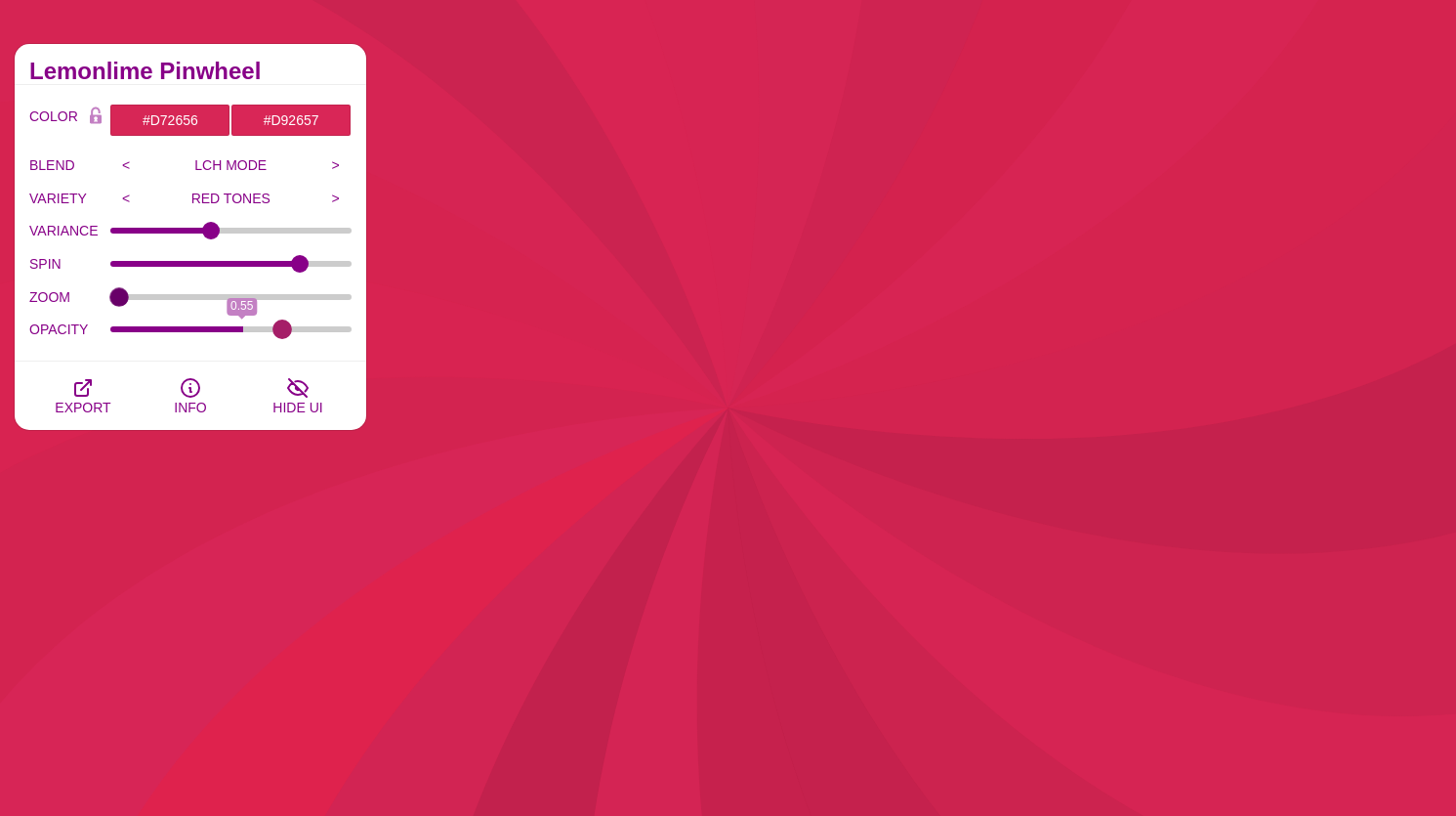
drag, startPoint x: 338, startPoint y: 328, endPoint x: 282, endPoint y: 314, distance: 57.7
type input "0.73"
click at [282, 325] on input "OPACITY" at bounding box center [231, 329] width 242 height 8
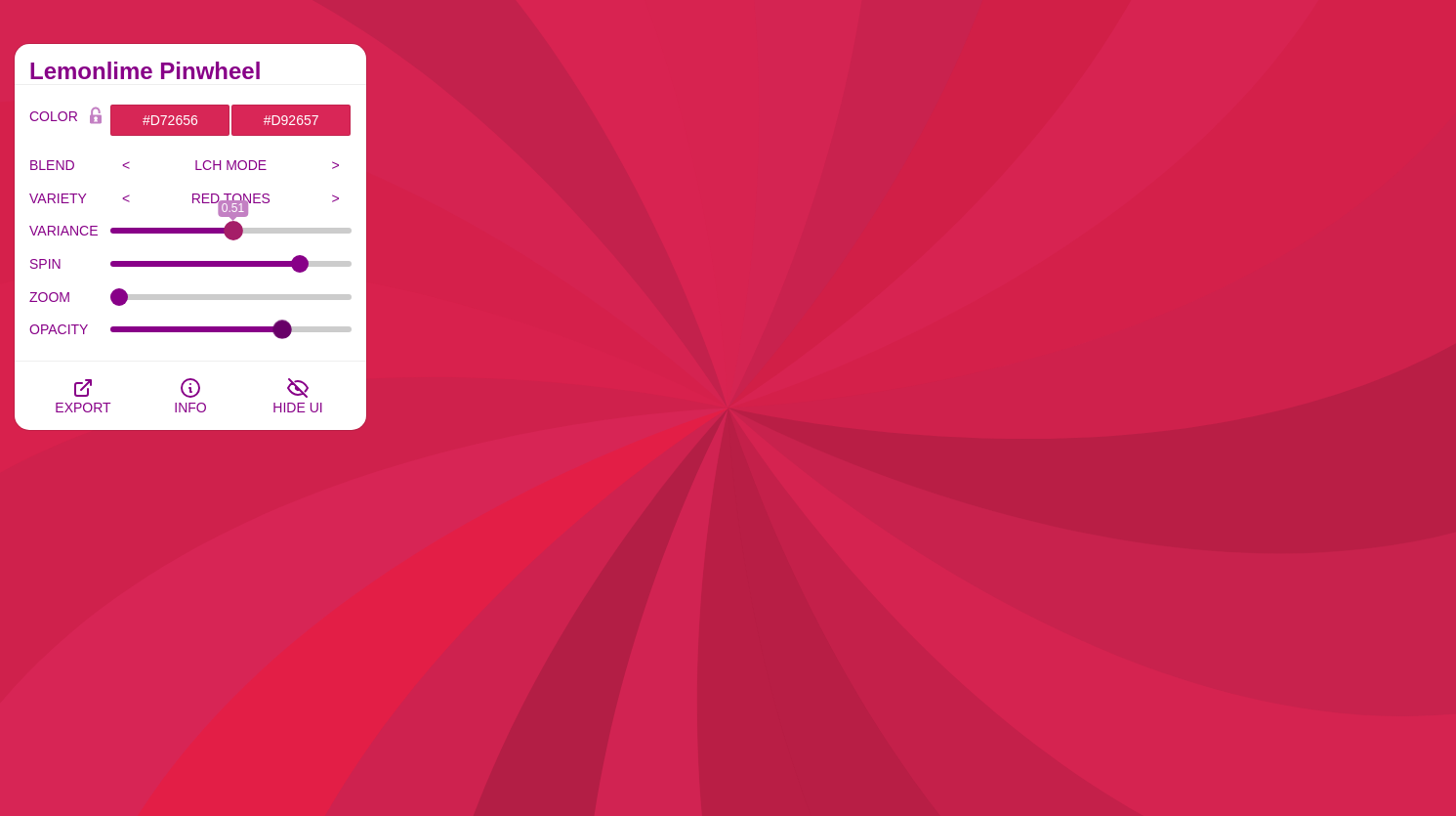
type input "0.51"
drag, startPoint x: 208, startPoint y: 226, endPoint x: 232, endPoint y: 240, distance: 27.8
click at [232, 234] on input "VARIANCE" at bounding box center [231, 230] width 242 height 8
click at [88, 390] on icon "button" at bounding box center [83, 388] width 16 height 16
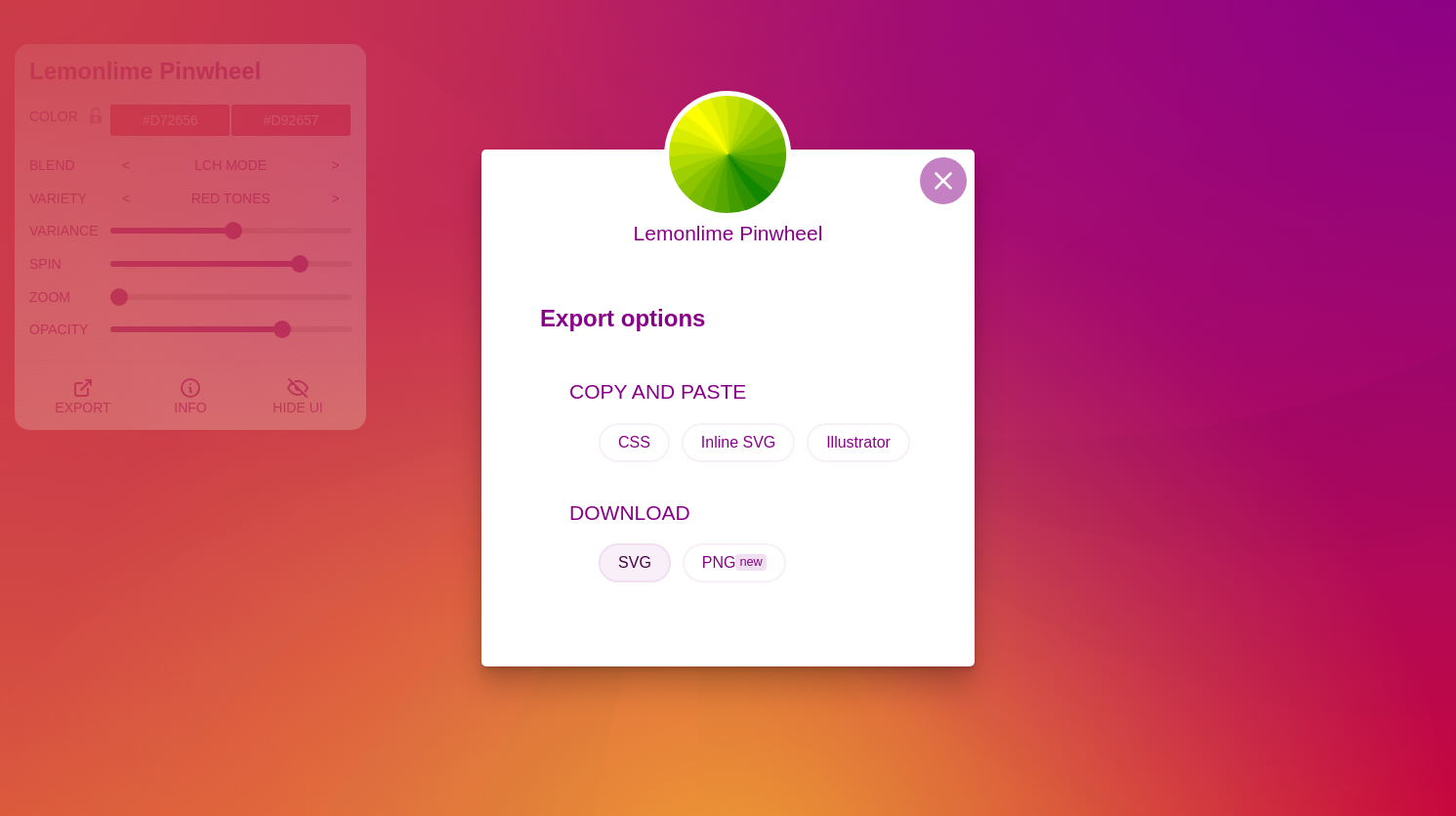
click at [635, 569] on button "SVG" at bounding box center [634, 562] width 72 height 39
click at [851, 441] on button "Illustrator" at bounding box center [859, 442] width 104 height 39
